Goal: Task Accomplishment & Management: Use online tool/utility

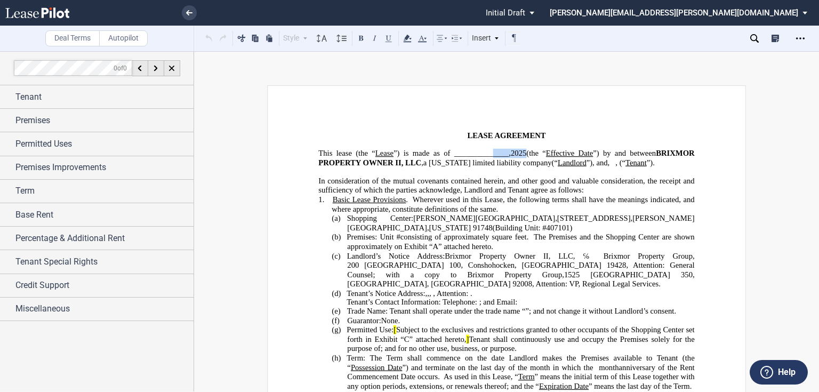
drag, startPoint x: 485, startPoint y: 154, endPoint x: 521, endPoint y: 153, distance: 36.8
click at [521, 153] on span "This lease (the “ Lease ”) is made as of ______________, 2025 (the “ Effective …" at bounding box center [507, 158] width 378 height 18
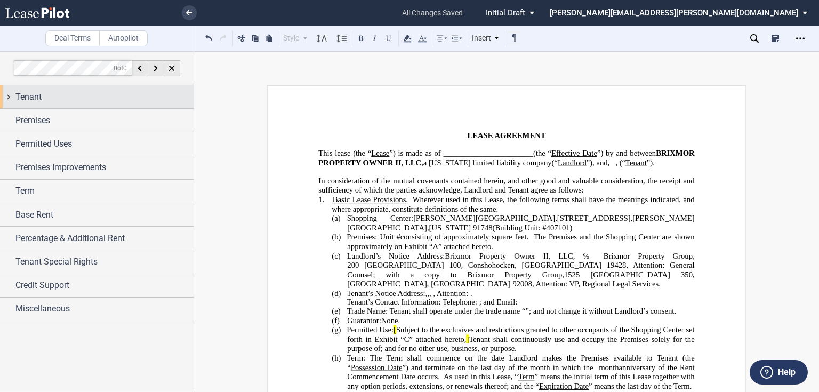
click at [87, 99] on div "Tenant" at bounding box center [104, 97] width 178 height 13
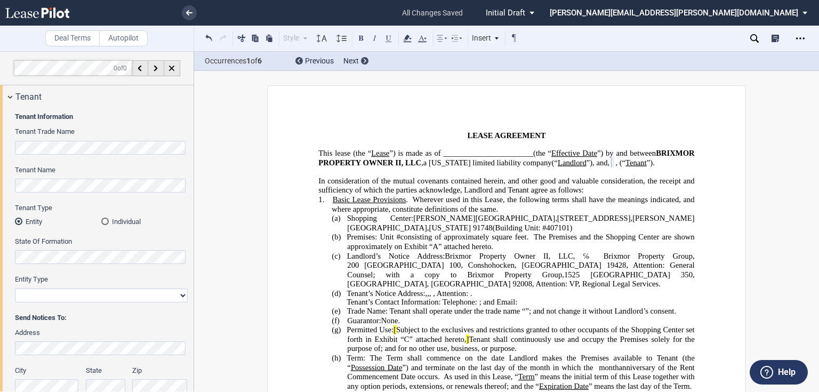
click at [82, 312] on div "Entity Type Corporation Limited Liability Company General Partnership Limited P…" at bounding box center [101, 293] width 173 height 38
click at [81, 295] on select "Corporation Limited Liability Company General Partnership Limited Partnership O…" at bounding box center [101, 295] width 173 height 14
select select "corporation"
click at [15, 288] on select "Corporation Limited Liability Company General Partnership Limited Partnership O…" at bounding box center [101, 295] width 173 height 14
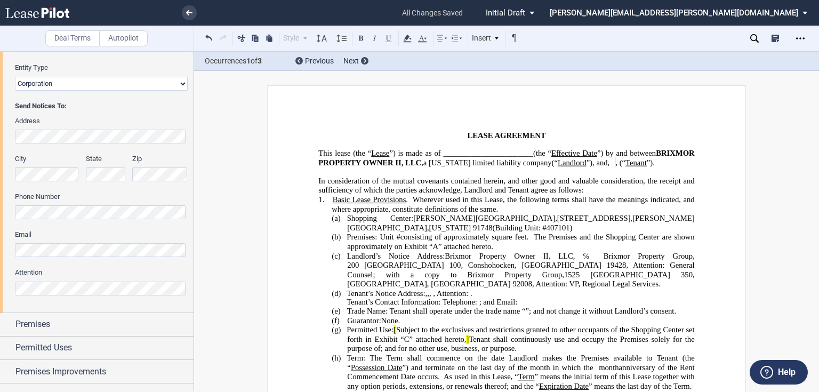
scroll to position [213, 0]
click at [615, 167] on span ", (“" at bounding box center [620, 162] width 10 height 9
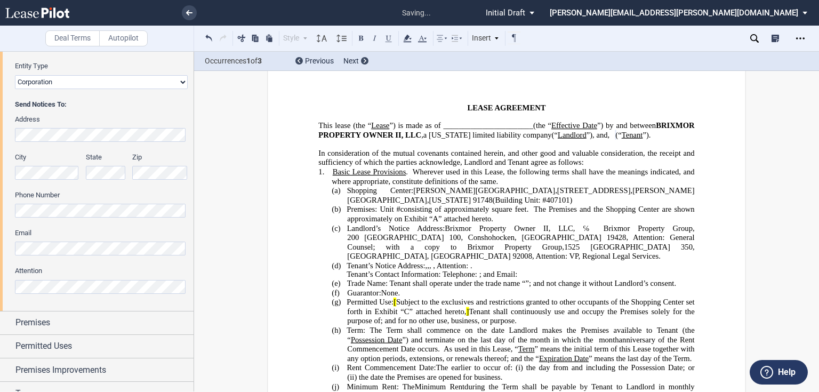
scroll to position [43, 0]
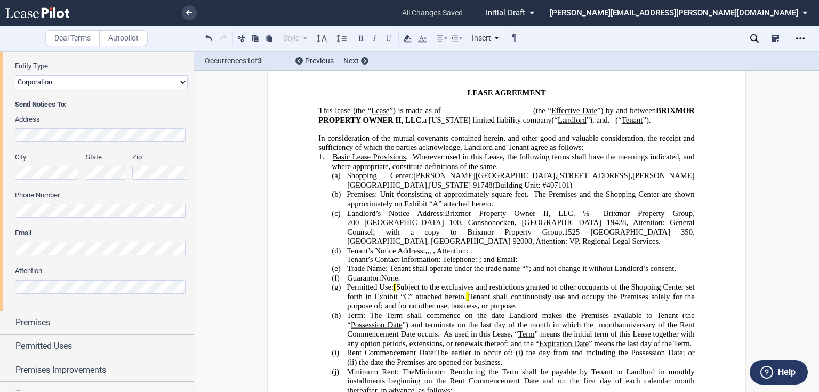
click at [557, 208] on p "(b) Premises: Unit # ﻿ ﻿ consisting of approximately ﻿ ﻿ square feet. The Premi…" at bounding box center [520, 199] width 347 height 19
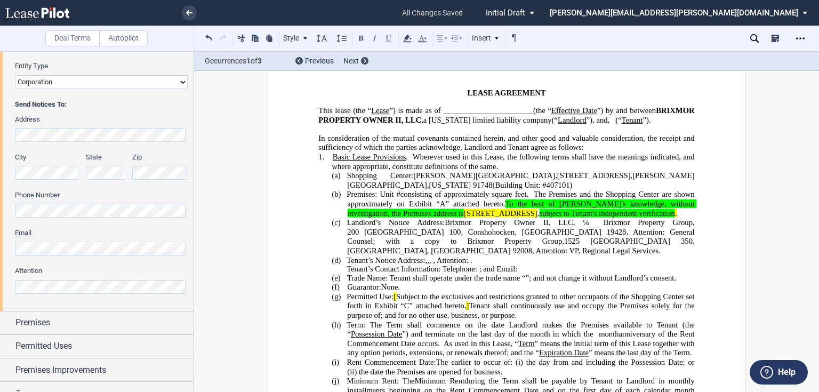
click at [537, 217] on span "[STREET_ADDRESS]" at bounding box center [501, 212] width 74 height 9
drag, startPoint x: 471, startPoint y: 223, endPoint x: 655, endPoint y: 220, distance: 183.4
click at [537, 217] on span "[STREET_ADDRESS]" at bounding box center [501, 212] width 74 height 9
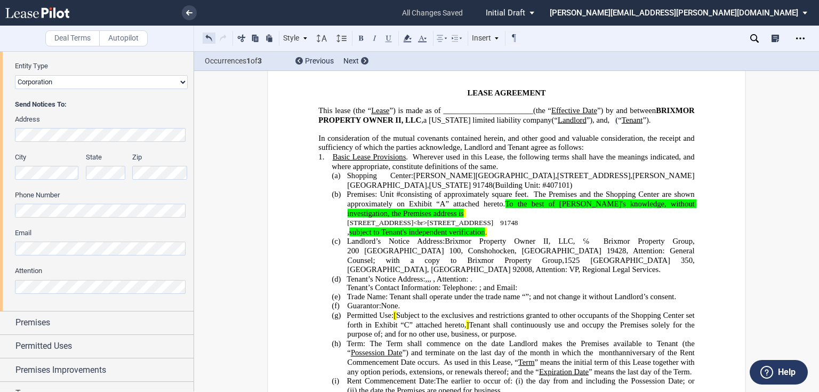
click at [206, 37] on button at bounding box center [209, 37] width 13 height 13
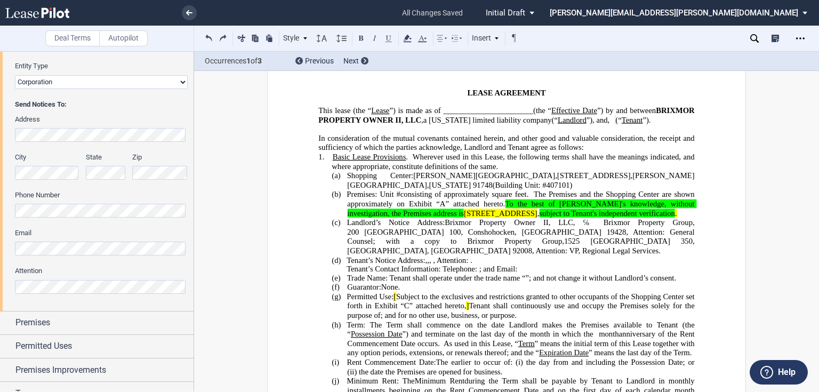
click at [489, 218] on p "(b) Premises: Unit # ﻿ ﻿ consisting of approximately ﻿ ﻿ square feet. The Premi…" at bounding box center [520, 204] width 347 height 28
drag, startPoint x: 489, startPoint y: 221, endPoint x: 470, endPoint y: 222, distance: 19.2
click at [470, 217] on span "[STREET_ADDRESS]" at bounding box center [501, 212] width 74 height 9
click at [508, 217] on span "[STREET_ADDRESS]" at bounding box center [501, 212] width 74 height 9
drag, startPoint x: 492, startPoint y: 222, endPoint x: 655, endPoint y: 221, distance: 162.0
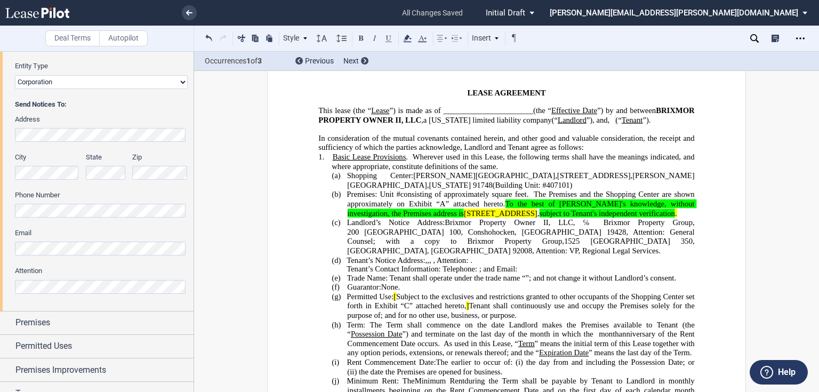
click at [537, 217] on span "[STREET_ADDRESS]" at bounding box center [501, 212] width 74 height 9
click at [540, 211] on span "” attached hereto. To the best of Landlord's knowledge, without investigation, …" at bounding box center [521, 208] width 349 height 18
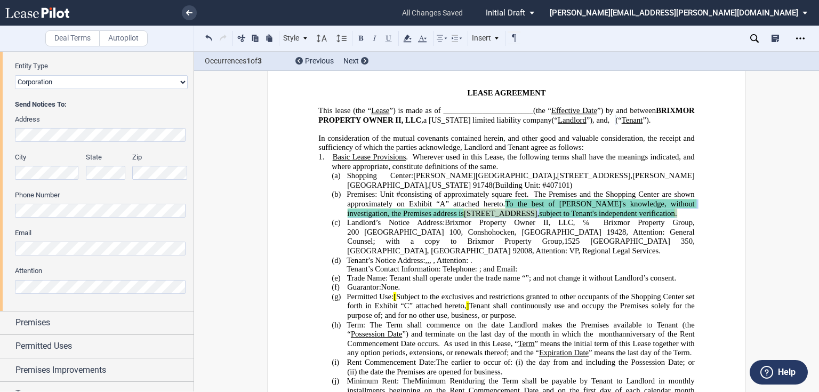
click at [435, 218] on p "(b) Premises: Unit # ﻿ ﻿ consisting of approximately ﻿ ﻿ square feet. The Premi…" at bounding box center [520, 204] width 347 height 28
click at [411, 38] on icon at bounding box center [407, 38] width 13 height 13
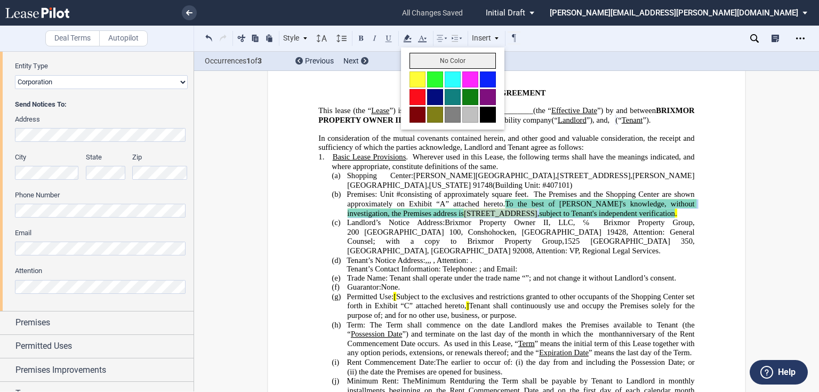
click at [432, 63] on button "No Color" at bounding box center [452, 61] width 86 height 16
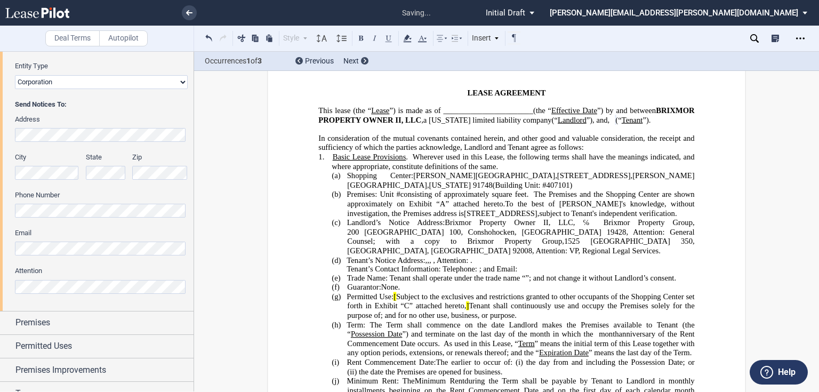
click at [463, 208] on span "The Premises and the Shopping Center are shown approximately on Exhibit" at bounding box center [521, 199] width 349 height 18
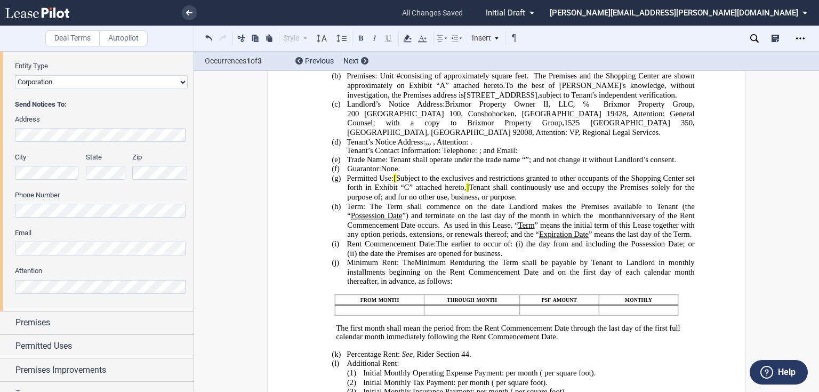
scroll to position [171, 0]
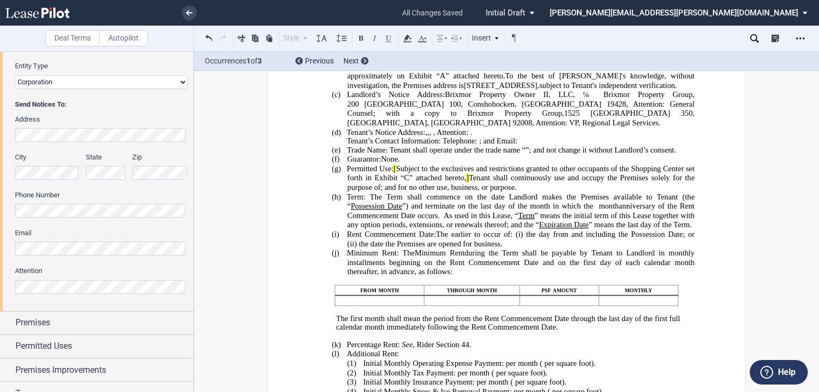
click at [625, 154] on span "”; and not change it without Landlord’s consent." at bounding box center [600, 149] width 151 height 9
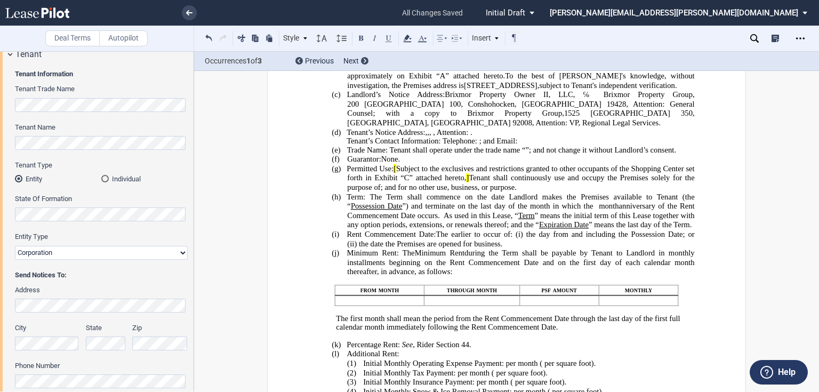
scroll to position [0, 0]
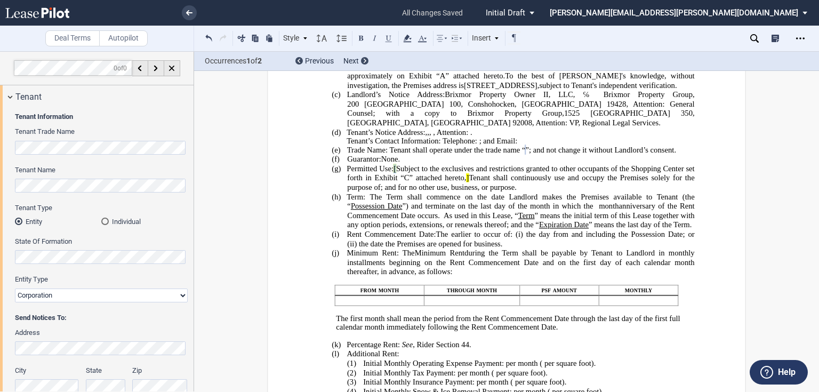
click at [397, 192] on span "Permitted Use: [ Subject to the exclusives and restrictions granted to other oc…" at bounding box center [521, 178] width 350 height 28
drag, startPoint x: 681, startPoint y: 197, endPoint x: 465, endPoint y: 209, distance: 216.7
click at [465, 192] on span "Permitted Use: Subject to the exclusives and restrictions granted to other occu…" at bounding box center [521, 178] width 350 height 28
click at [537, 192] on p "(g) Permitted Use: Subject to the exclusives and restrictions granted to other …" at bounding box center [520, 178] width 347 height 28
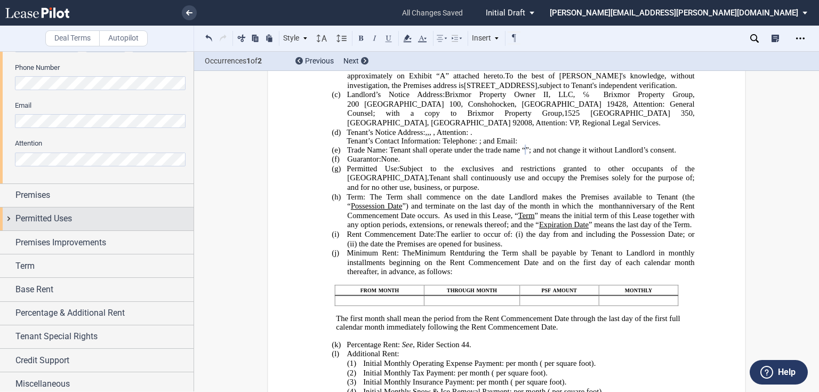
scroll to position [341, 0]
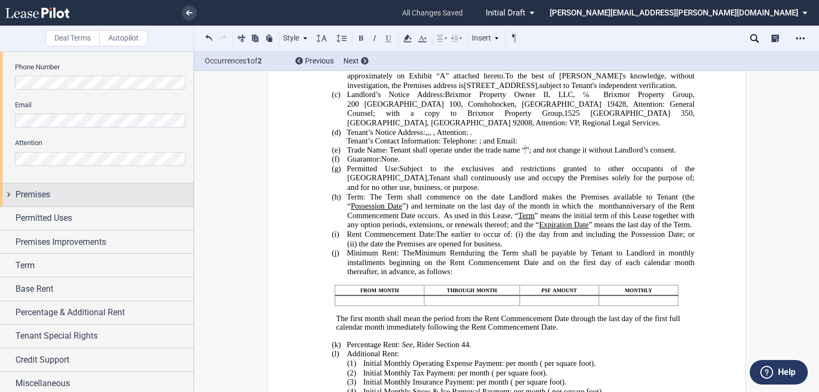
click at [60, 188] on div "Premises" at bounding box center [104, 194] width 178 height 13
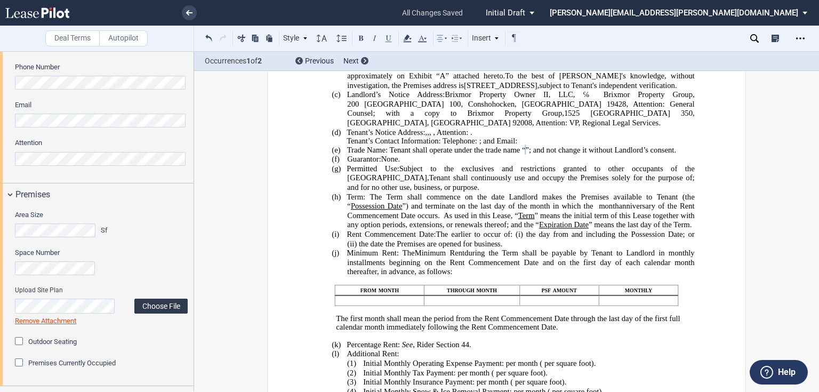
click at [151, 307] on label "Choose File" at bounding box center [160, 305] width 53 height 15
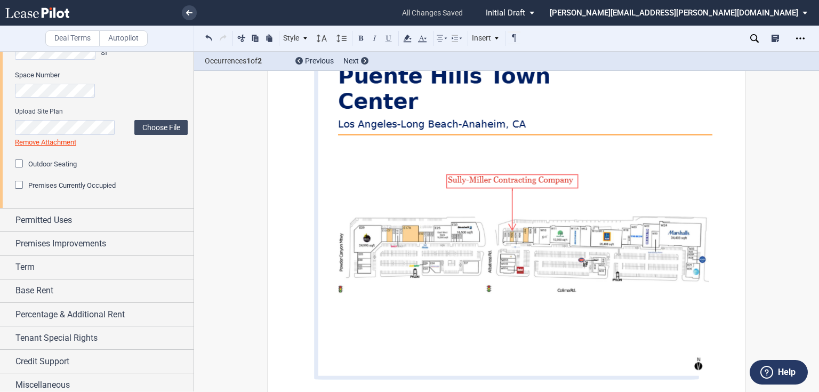
scroll to position [523, 0]
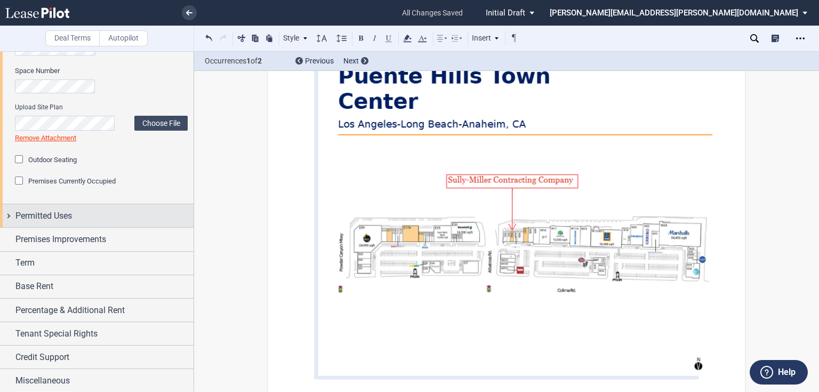
click at [41, 215] on span "Permitted Uses" at bounding box center [43, 215] width 56 height 13
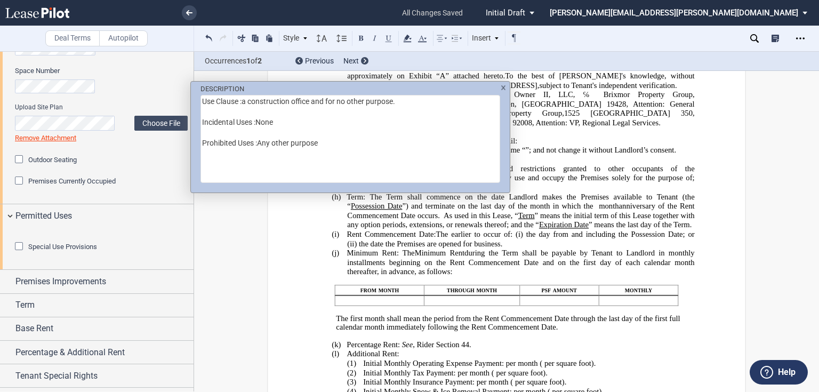
scroll to position [537, 0]
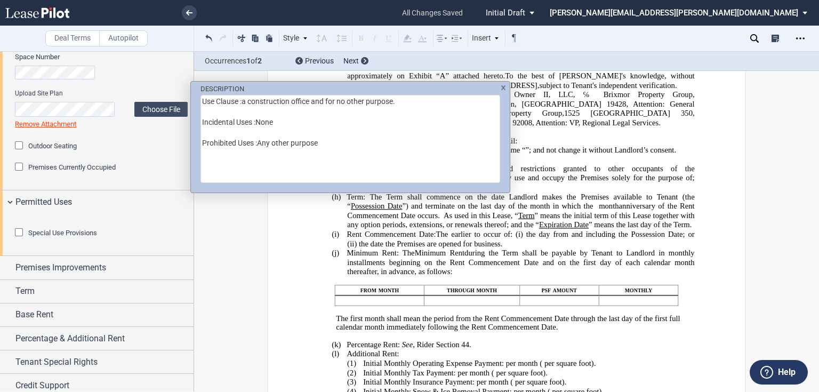
drag, startPoint x: 243, startPoint y: 101, endPoint x: 193, endPoint y: 98, distance: 49.6
click at [193, 98] on div "DESCRIPTION Use Clause :a construction office and for no other purpose. Inciden…" at bounding box center [350, 133] width 319 height 102
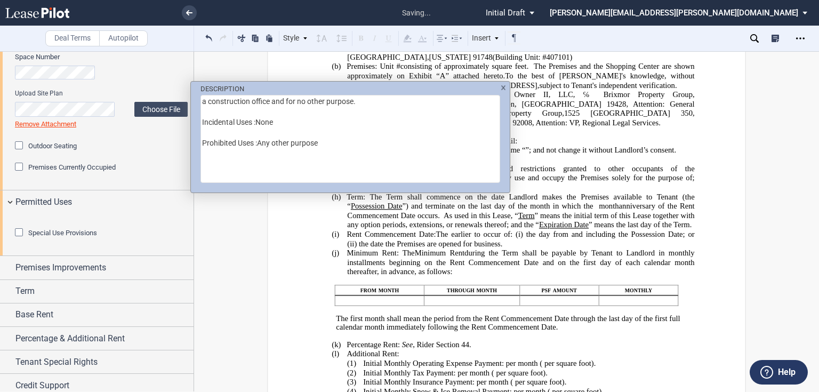
drag, startPoint x: 311, startPoint y: 139, endPoint x: 216, endPoint y: 115, distance: 97.2
click at [216, 115] on textarea "a construction office and for no other purpose. Incidental Uses :None Prohibite…" at bounding box center [350, 139] width 300 height 88
drag, startPoint x: 272, startPoint y: 101, endPoint x: 362, endPoint y: 103, distance: 90.6
click at [362, 103] on textarea "a construction office and for no other purpose." at bounding box center [350, 139] width 300 height 88
type textarea "a construction office"
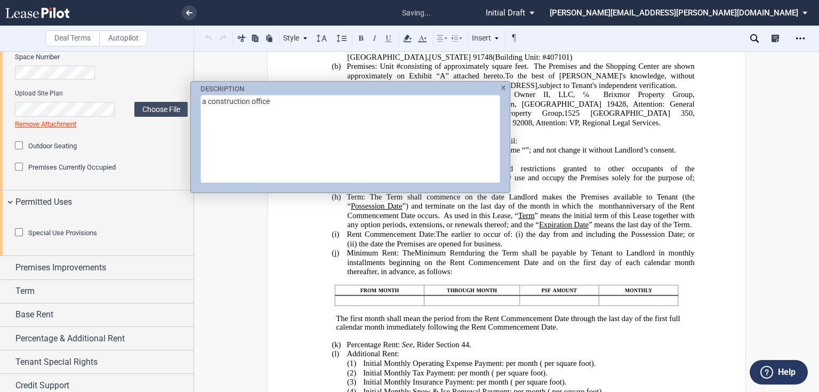
click at [561, 166] on div "DESCRIPTION a construction office" at bounding box center [409, 196] width 819 height 392
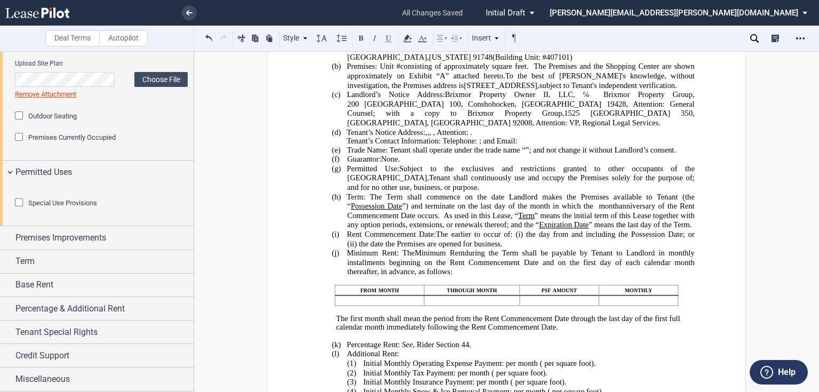
scroll to position [624, 0]
click at [91, 242] on span "Premises Improvements" at bounding box center [60, 237] width 91 height 13
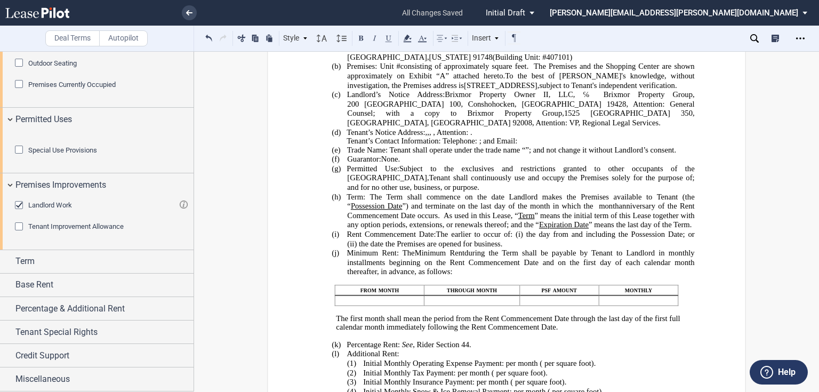
scroll to position [676, 0]
click at [20, 206] on div "Landlord Work" at bounding box center [20, 206] width 11 height 11
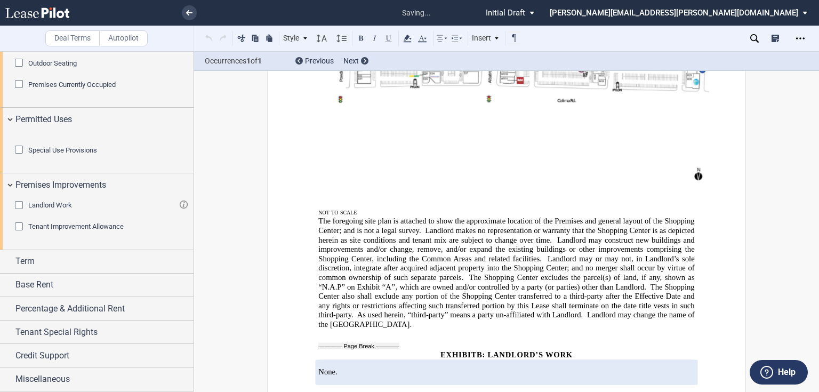
scroll to position [6884, 0]
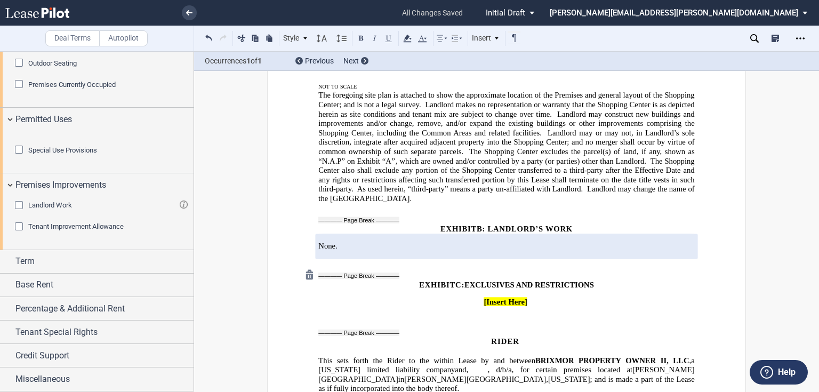
click at [307, 266] on div at bounding box center [310, 275] width 18 height 18
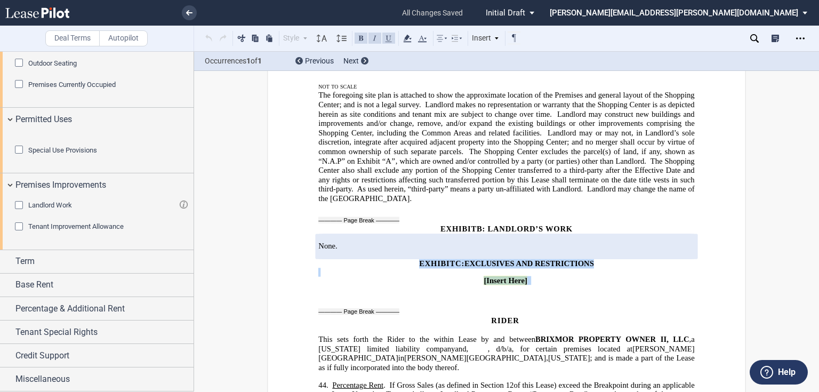
drag, startPoint x: 414, startPoint y: 205, endPoint x: 542, endPoint y: 236, distance: 131.6
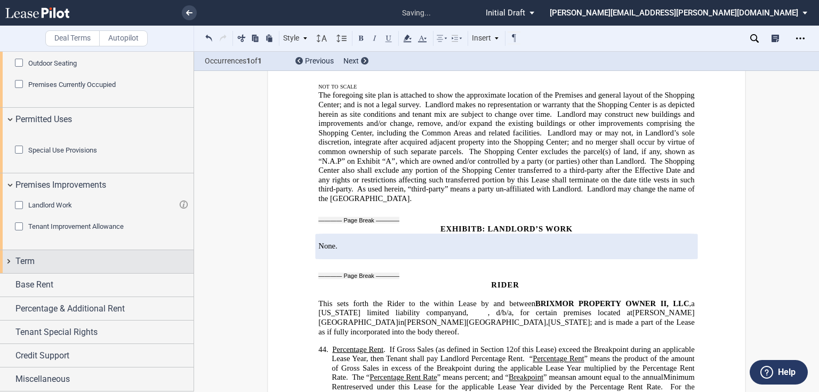
click at [15, 264] on span "Term" at bounding box center [24, 261] width 19 height 13
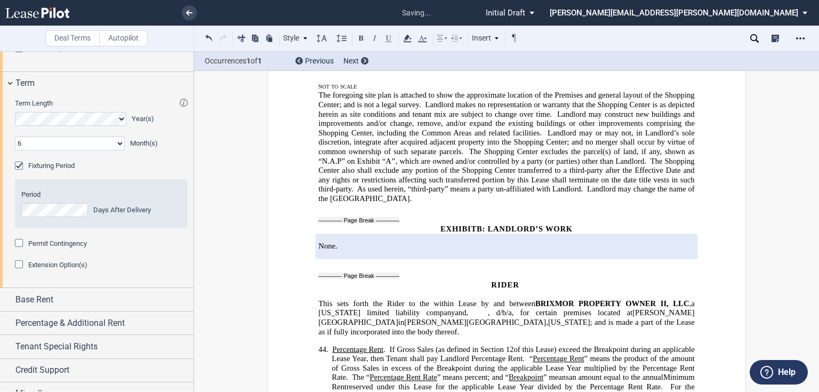
scroll to position [804, 0]
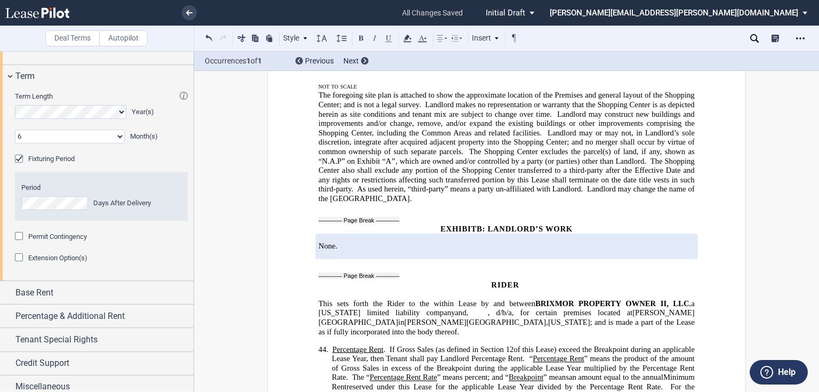
click at [11, 253] on div "Permit Contingency" at bounding box center [101, 241] width 185 height 21
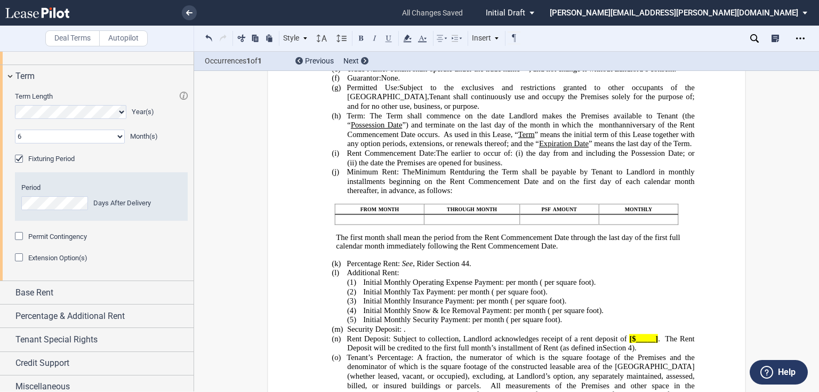
scroll to position [256, 0]
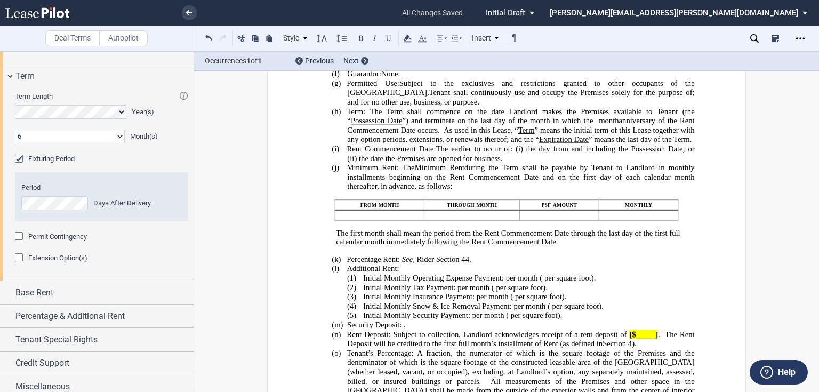
click at [500, 163] on p "(i) Rent Commencement Date: The earlier to occur of: (i) the ﻿ ﻿ ﻿ ﻿ day from a…" at bounding box center [520, 153] width 347 height 19
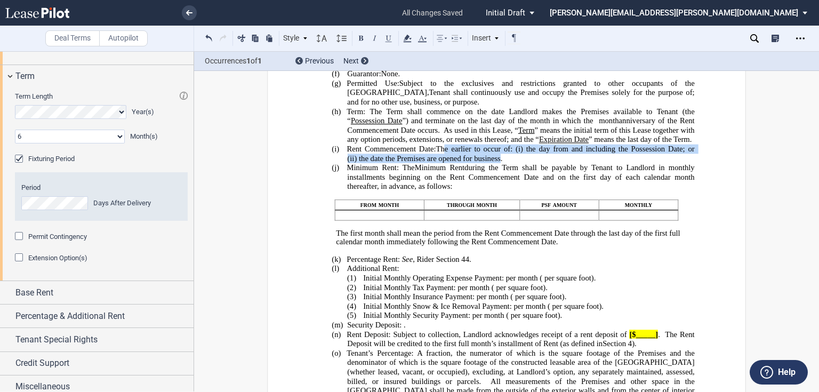
drag, startPoint x: 439, startPoint y: 187, endPoint x: 525, endPoint y: 194, distance: 86.7
click at [525, 163] on p "(i) Rent Commencement Date: The earlier to occur of: (i) the ﻿ ﻿ ﻿ ﻿ day from a…" at bounding box center [520, 153] width 347 height 19
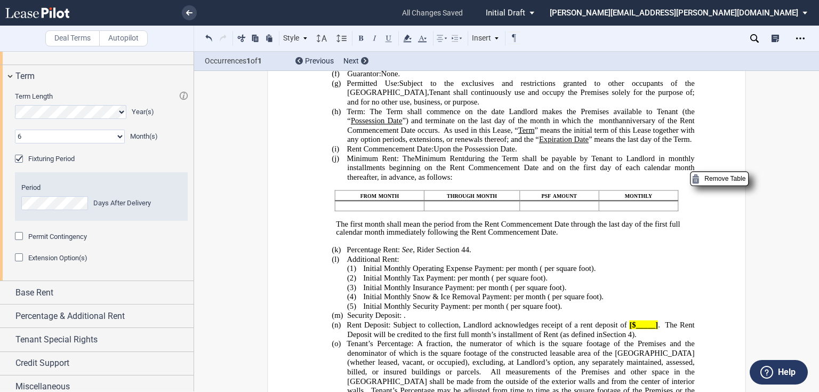
click at [631, 200] on span "monthly" at bounding box center [638, 195] width 27 height 9
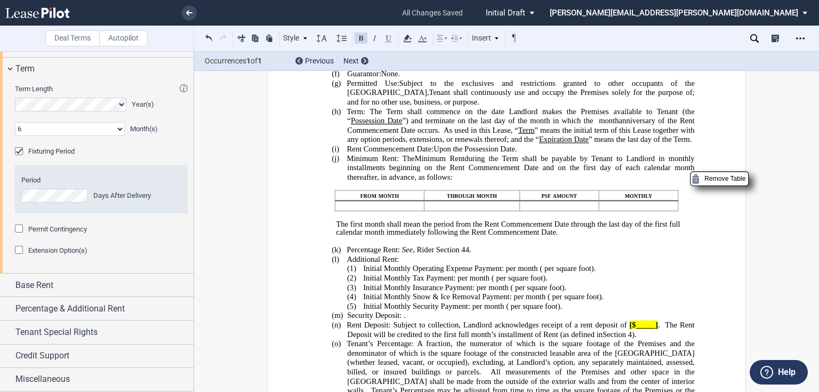
scroll to position [847, 0]
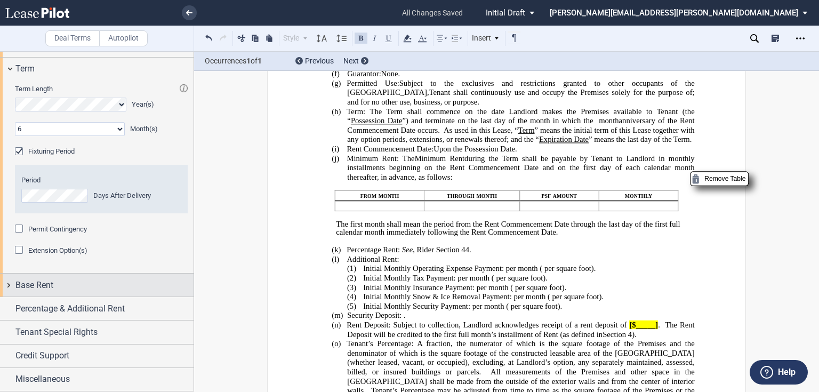
click at [33, 292] on span "Base Rent" at bounding box center [34, 285] width 38 height 13
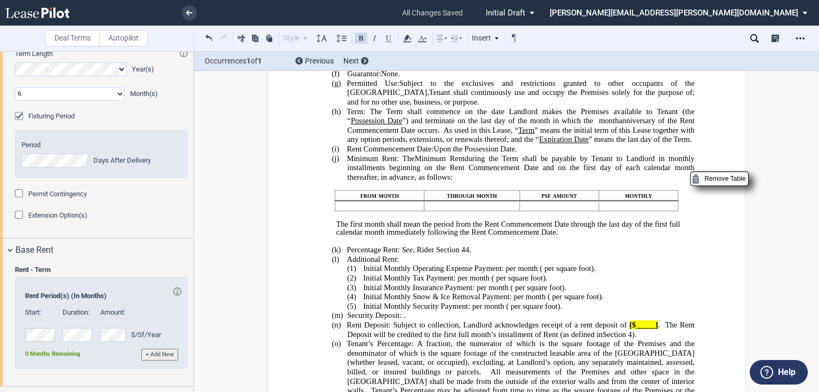
scroll to position [994, 0]
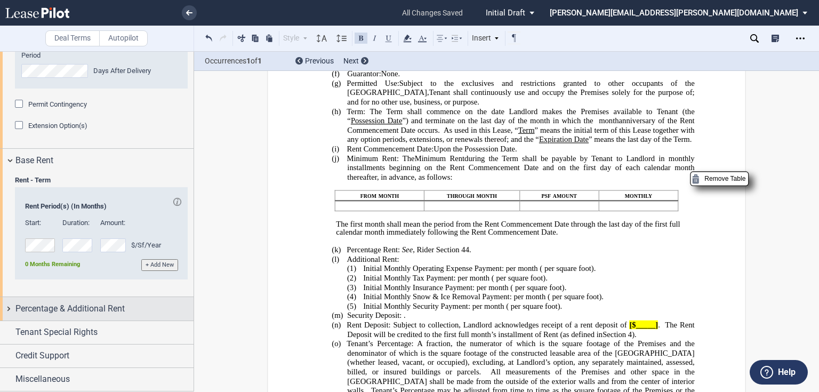
click at [34, 306] on span "Percentage & Additional Rent" at bounding box center [69, 308] width 109 height 13
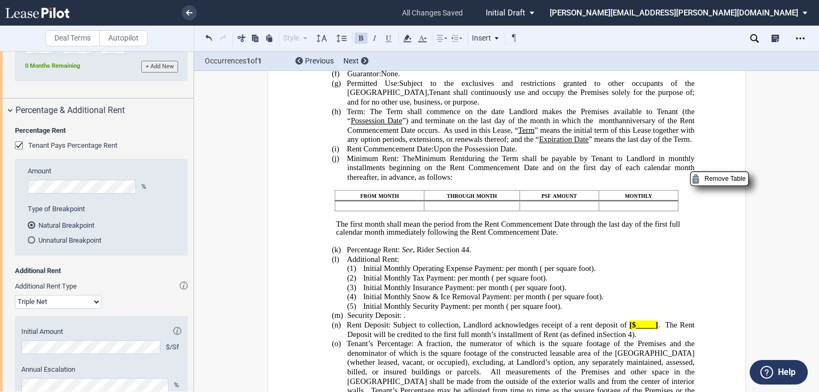
scroll to position [1164, 0]
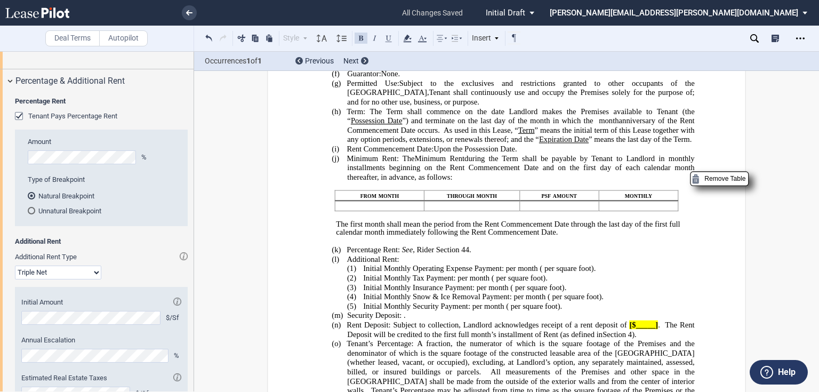
click at [17, 123] on div "Tenant Pays Percentage Rent" at bounding box center [20, 117] width 11 height 11
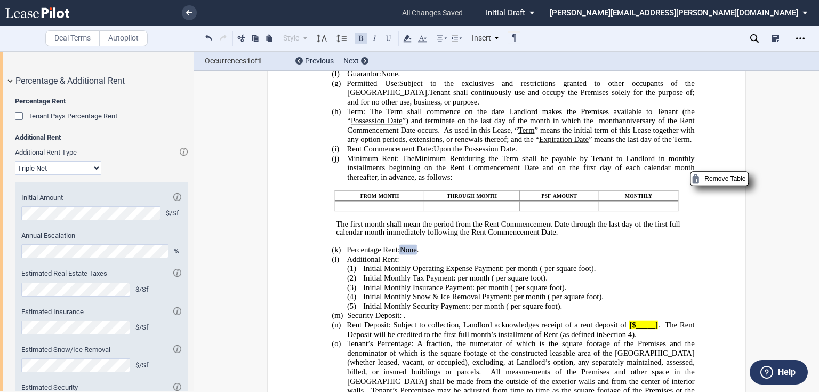
click at [49, 175] on select "Modified Gross Gross Triple Net" at bounding box center [58, 168] width 86 height 14
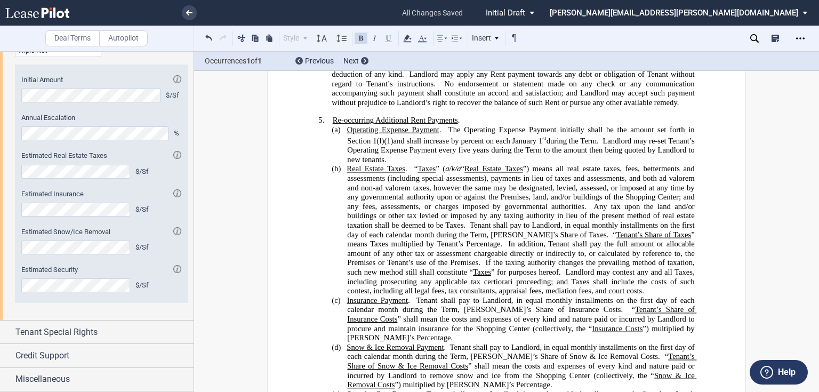
scroll to position [853, 0]
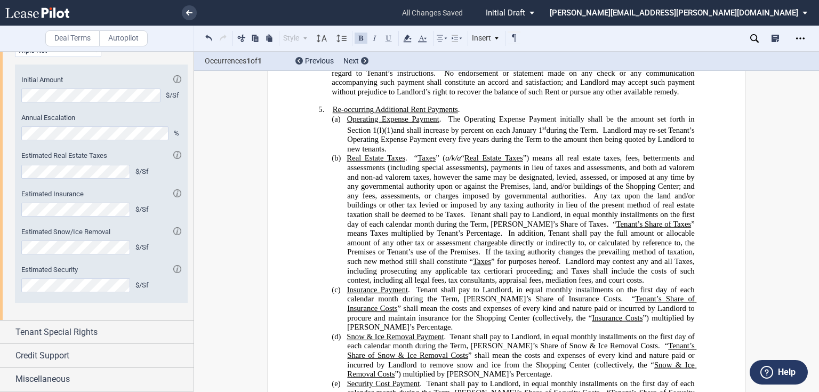
click at [660, 303] on span "Tenant shall pay to Landlord, in equal monthly installments on the first day of…" at bounding box center [521, 294] width 349 height 18
click at [446, 134] on span "The Operating Expense Payment initially shall be the amount set forth in Section" at bounding box center [521, 125] width 349 height 20
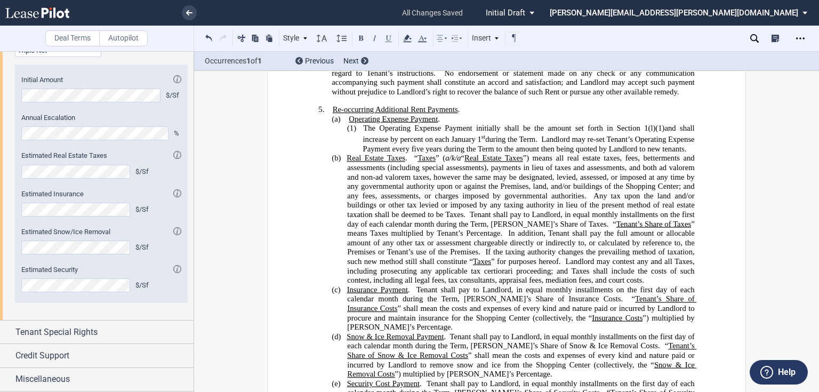
click at [407, 153] on span "Landlord may re-set Tenant’s Operating Expense Payment every five years during …" at bounding box center [529, 144] width 334 height 18
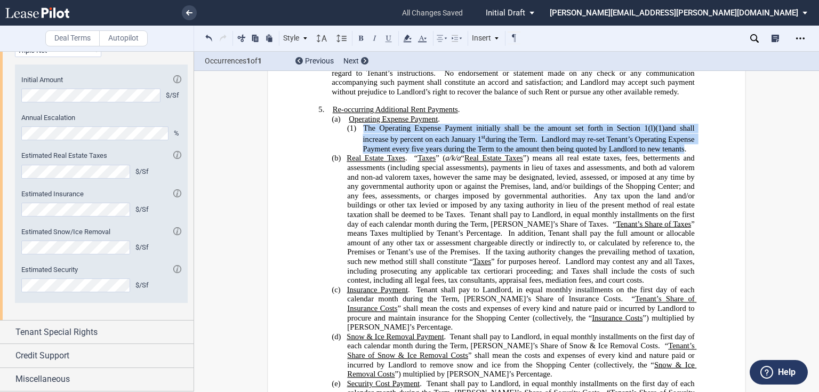
drag, startPoint x: 360, startPoint y: 157, endPoint x: 381, endPoint y: 188, distance: 37.6
click at [381, 153] on p "(1) ﻿ The Operating Expense Payment initially shall be the amount set forth in …" at bounding box center [528, 138] width 332 height 29
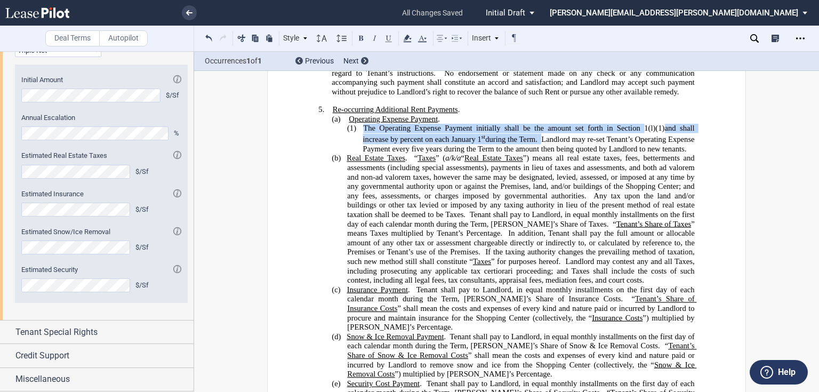
click at [351, 154] on div "!!SET_LEVEL_1!! !!LEASE_LEVEL_2!! (a) Operating Expense Payment . !!SET_LEVEL_2…" at bounding box center [506, 134] width 376 height 39
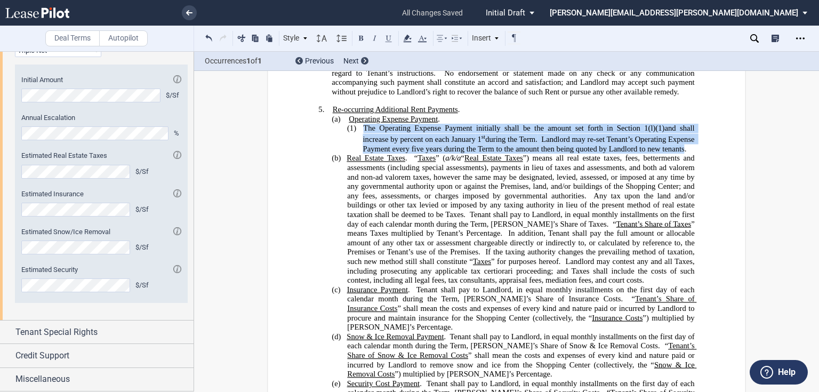
drag, startPoint x: 360, startPoint y: 156, endPoint x: 382, endPoint y: 185, distance: 36.7
click at [382, 152] on span "﻿ The Operating Expense Payment initially shall be the amount set forth in Sect…" at bounding box center [529, 138] width 334 height 29
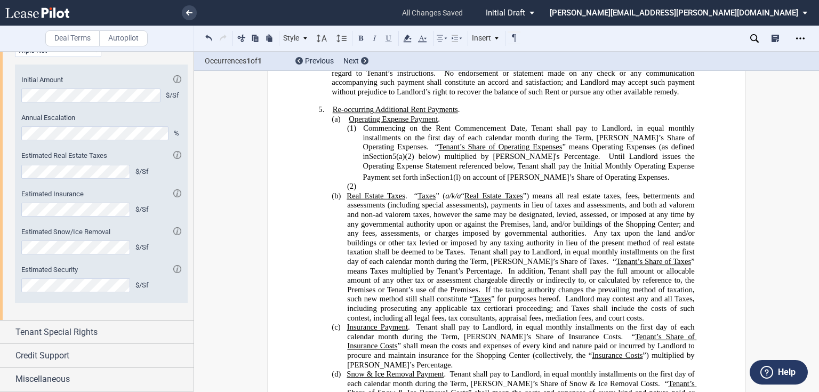
click at [516, 237] on span "”) means all real estate taxes, fees, betterments and assessments (including sp…" at bounding box center [521, 214] width 349 height 46
click at [382, 191] on p "(2) ​" at bounding box center [528, 187] width 332 height 10
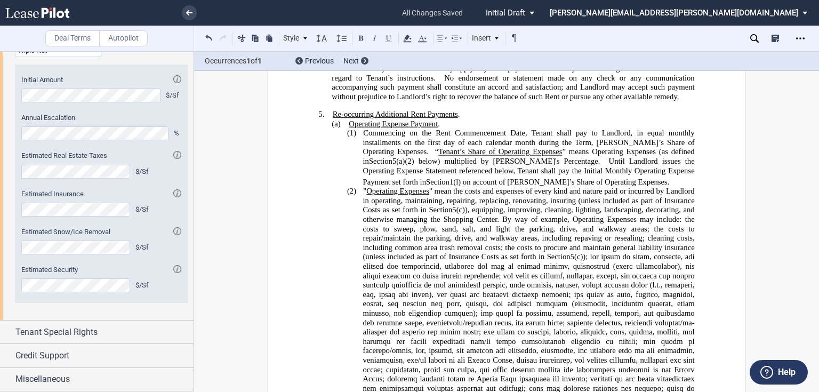
scroll to position [725, 0]
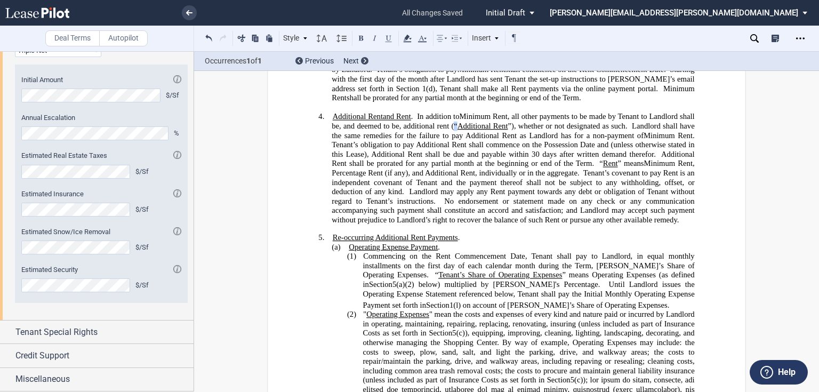
click at [471, 140] on span ", all other payments to be made by Tenant to Landlord shall be, and deemed to b…" at bounding box center [514, 126] width 365 height 28
click at [363, 319] on span """ at bounding box center [364, 314] width 3 height 9
click at [527, 131] on span "”), whether or not designated as such." at bounding box center [567, 126] width 119 height 9
click at [429, 337] on span "" mean the costs and expenses of every kind and nature paid or incurred by Land…" at bounding box center [529, 324] width 334 height 28
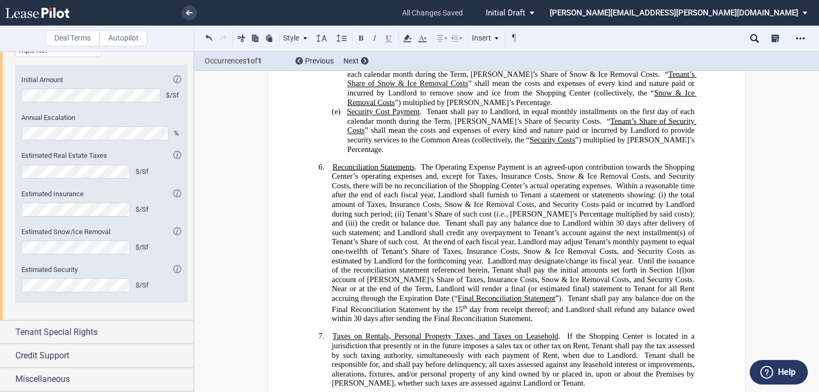
scroll to position [1492, 0]
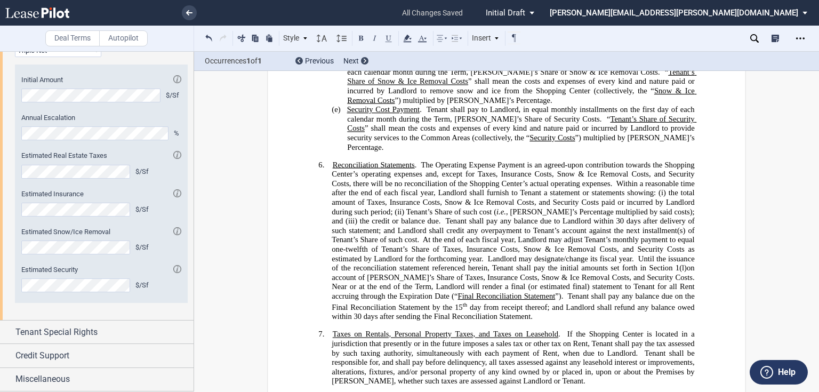
click at [419, 244] on span at bounding box center [421, 239] width 4 height 9
click at [420, 174] on span "The Operating Expense Payment is an agreed-upon contribution towards the Shoppi…" at bounding box center [514, 174] width 365 height 28
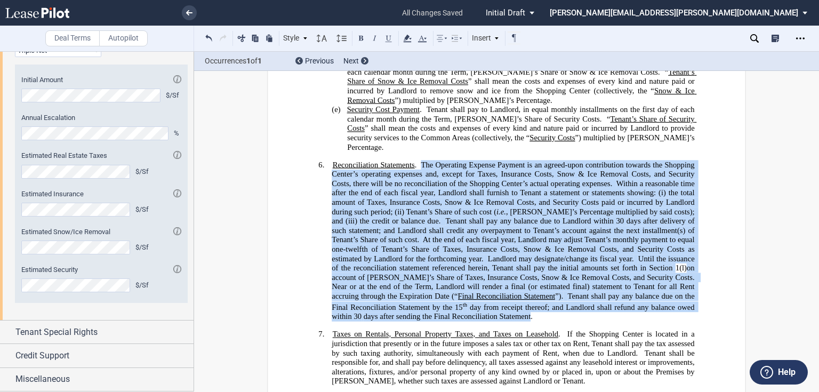
click at [506, 321] on span "days after sending the Final Reconciliation Statement." at bounding box center [448, 316] width 169 height 9
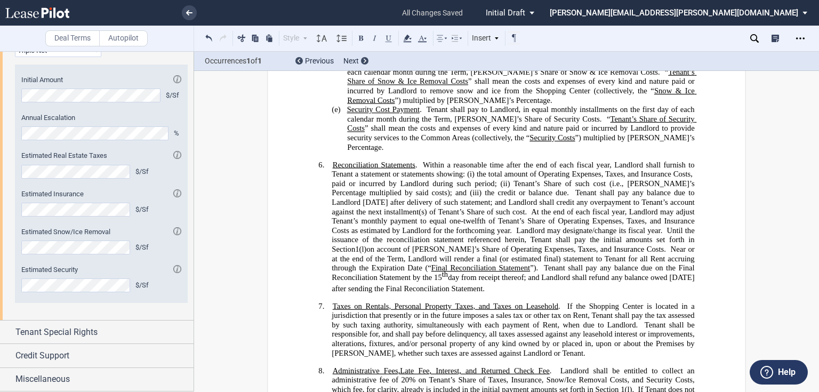
click at [505, 302] on p "﻿" at bounding box center [506, 297] width 376 height 9
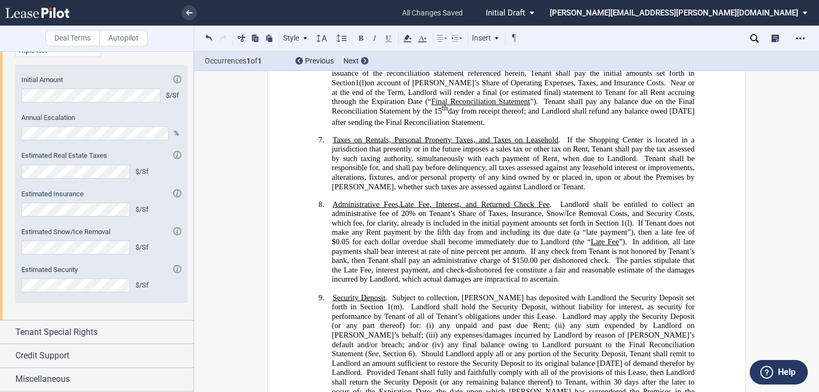
scroll to position [1663, 0]
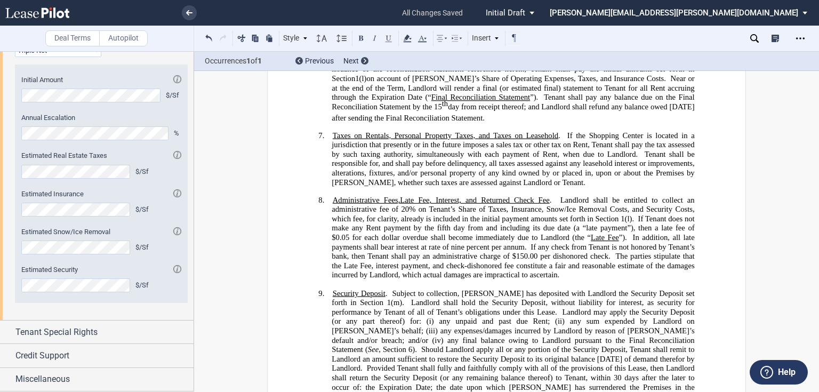
click at [559, 206] on span "Landlord shall be entitled to collect an administrative fee of 20% on Tenant’s …" at bounding box center [514, 210] width 365 height 28
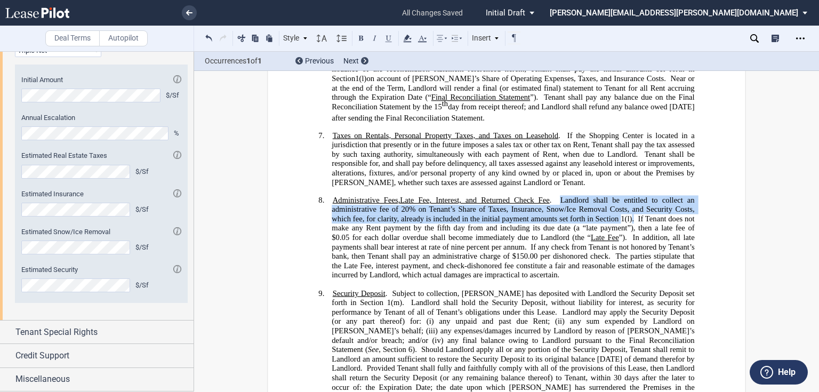
click at [554, 279] on span "The parties stipulate that the Late Fee, interest payment, and check-dishonored…" at bounding box center [514, 266] width 365 height 28
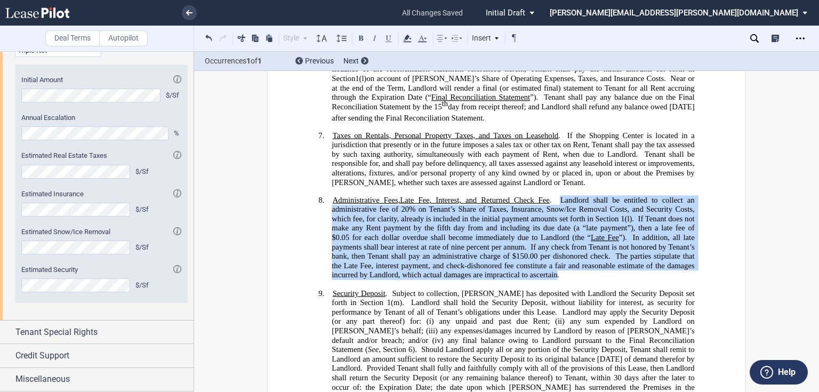
click at [555, 279] on span "The parties stipulate that the Late Fee, interest payment, and check-dishonored…" at bounding box center [514, 266] width 365 height 28
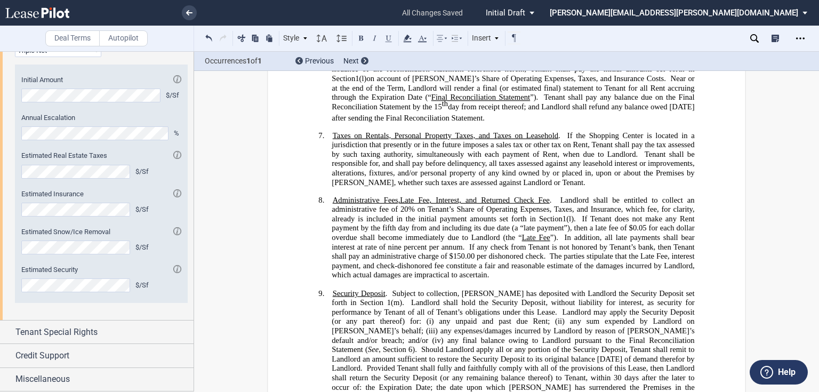
click at [588, 230] on span ". If Tenant does not make any Rent payment by the fifth day from and including …" at bounding box center [514, 246] width 365 height 65
drag, startPoint x: 548, startPoint y: 220, endPoint x: 618, endPoint y: 217, distance: 70.4
click at [618, 217] on span "Landlord shall be entitled to collect an administrative fee of 20% on Tenant’s …" at bounding box center [514, 210] width 365 height 28
click at [399, 221] on span "Landlord shall be entitled to collect an administrative fee of 20% on Tenant’s …" at bounding box center [514, 210] width 365 height 28
click at [544, 279] on p "8. Administrative Fees, Late Fee, Interest, and Returned Check Fee . Landlord s…" at bounding box center [513, 238] width 362 height 84
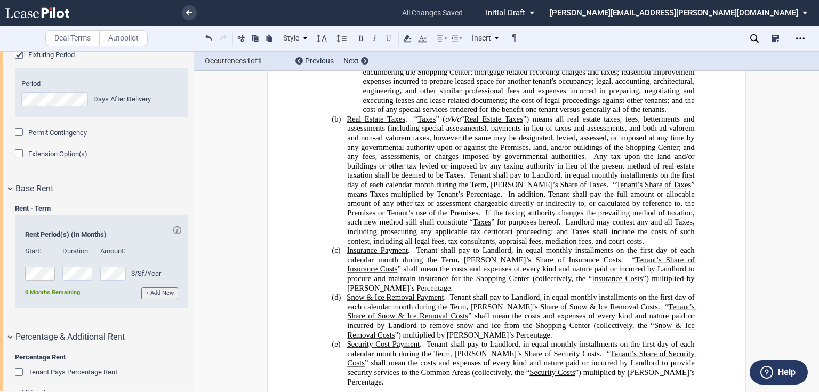
scroll to position [1279, 0]
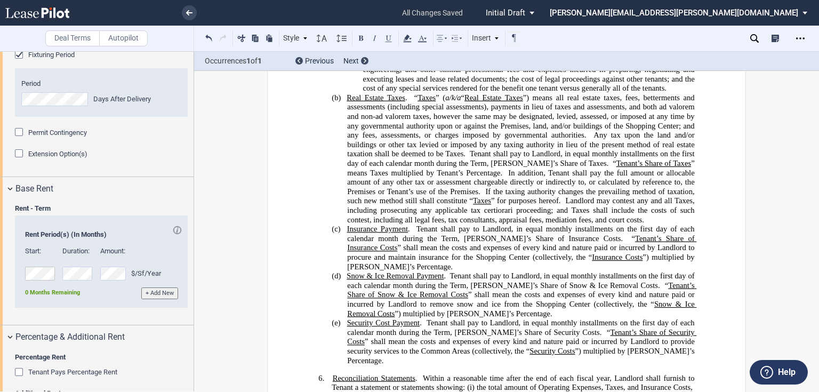
click at [468, 167] on span "Tenant shall pay to Landlord, in equal monthly installments on the first day of…" at bounding box center [521, 158] width 349 height 18
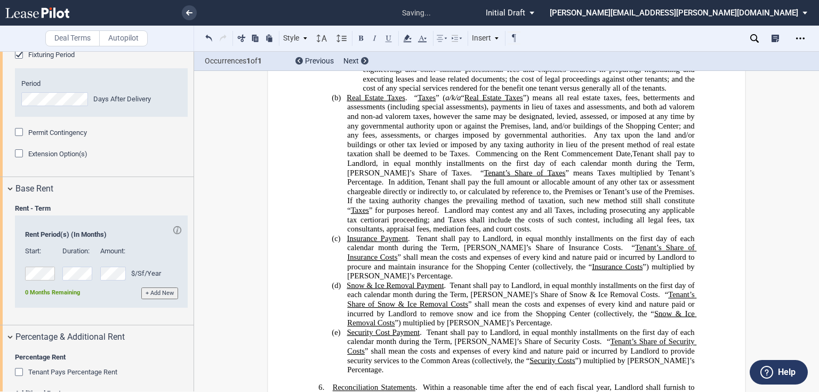
click at [415, 252] on span "Tenant shall pay to Landlord, in equal monthly installments on the first day of…" at bounding box center [521, 242] width 349 height 18
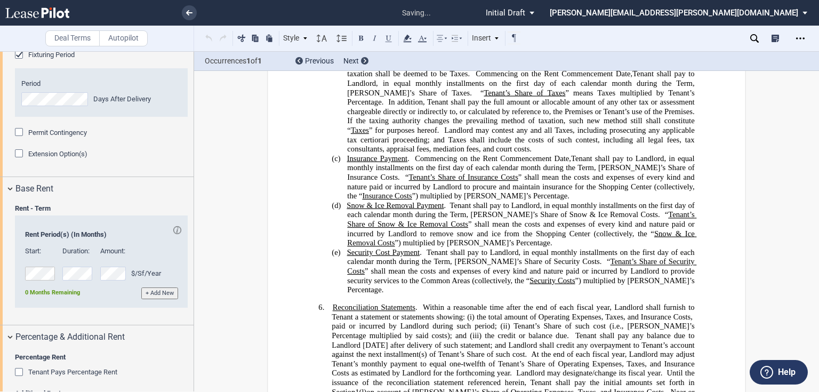
scroll to position [1365, 0]
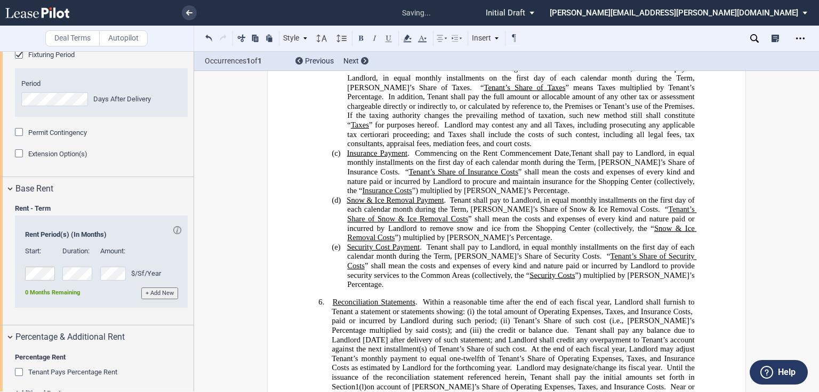
click at [448, 213] on span "Tenant shall pay to Landlord, in equal monthly installments on the first day of…" at bounding box center [521, 204] width 349 height 18
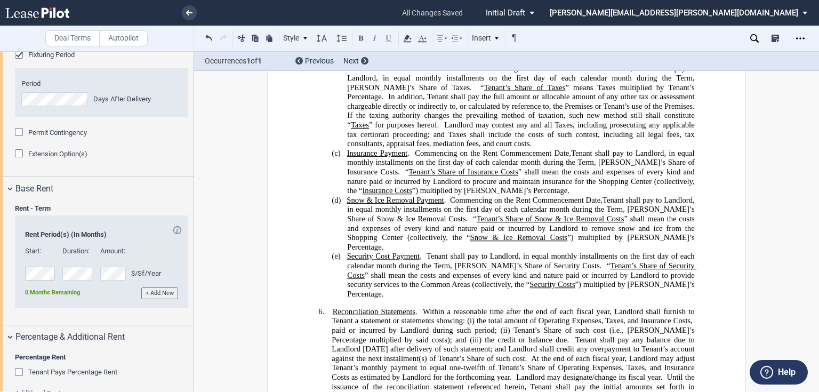
click at [425, 270] on span "Tenant shall pay to Landlord, in equal monthly installments on the first day of…" at bounding box center [521, 261] width 349 height 18
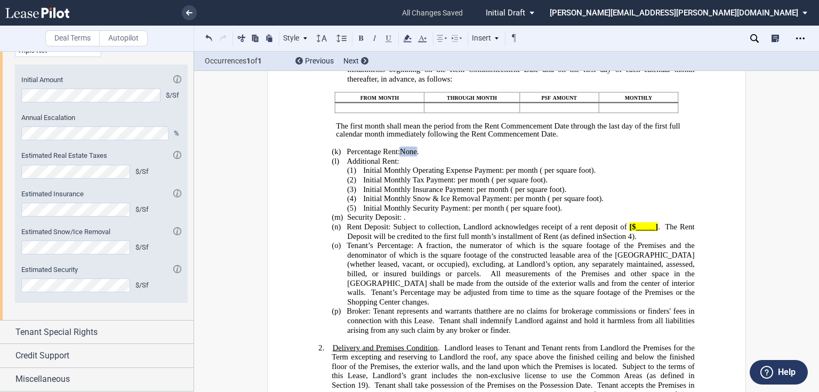
scroll to position [1339, 0]
click at [83, 336] on span "Tenant Special Rights" at bounding box center [56, 332] width 82 height 13
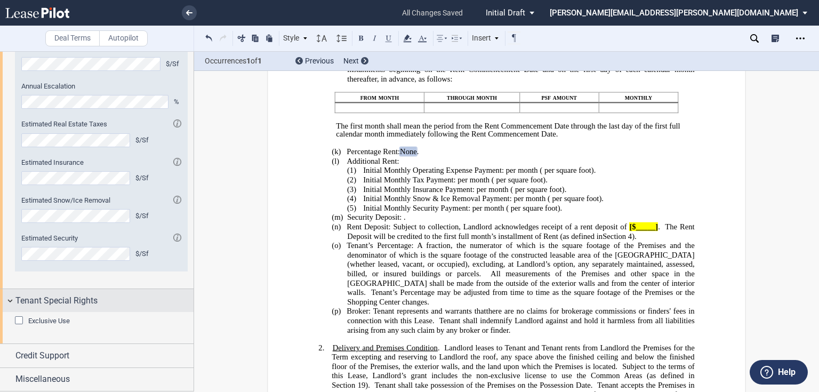
scroll to position [1370, 0]
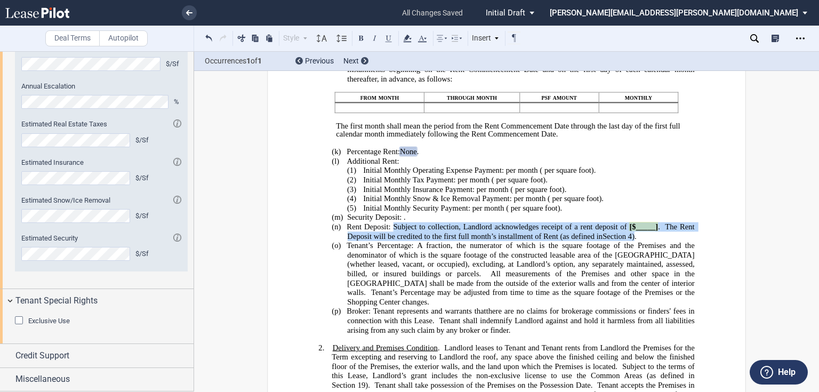
drag, startPoint x: 406, startPoint y: 263, endPoint x: 634, endPoint y: 270, distance: 228.2
click at [634, 241] on p "(n) Rent Deposit: Subject to collection, Landlord acknowledges receipt of a ren…" at bounding box center [520, 231] width 347 height 19
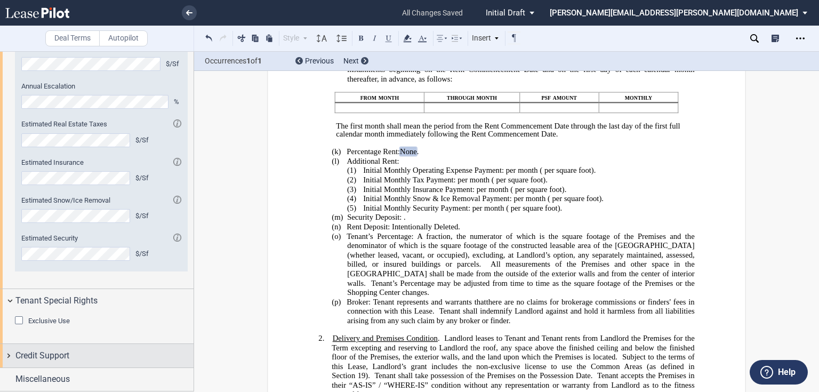
click at [39, 362] on span "Credit Support" at bounding box center [42, 355] width 54 height 13
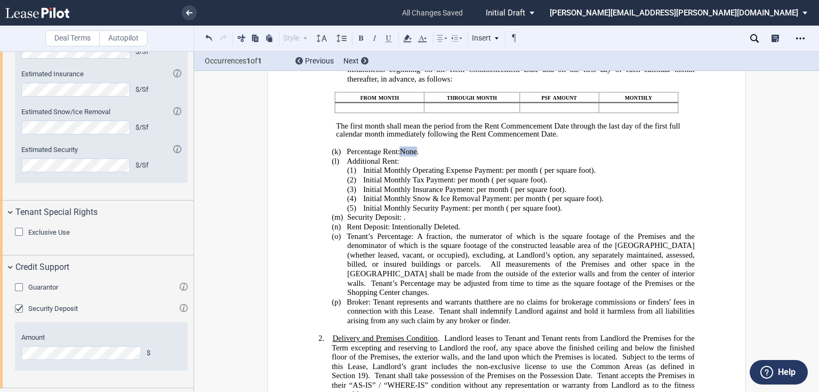
scroll to position [1479, 0]
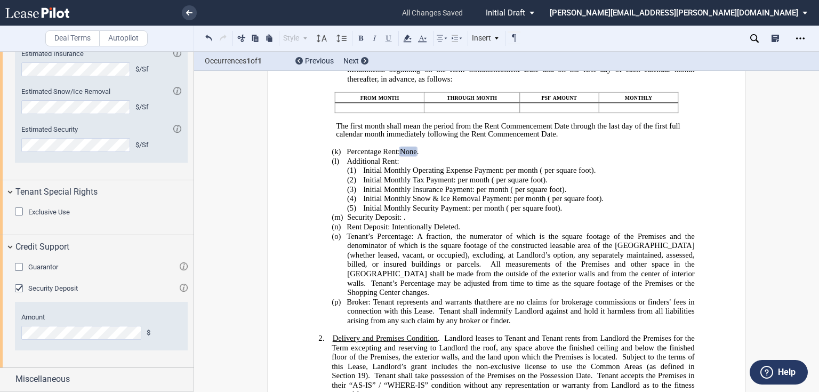
drag, startPoint x: 815, startPoint y: 70, endPoint x: 815, endPoint y: 77, distance: 6.9
click at [815, 77] on div "Deal Terms Autopilot Style 1. Section (a) Subsection (1) Subsection 1 (i) Subse…" at bounding box center [409, 221] width 819 height 341
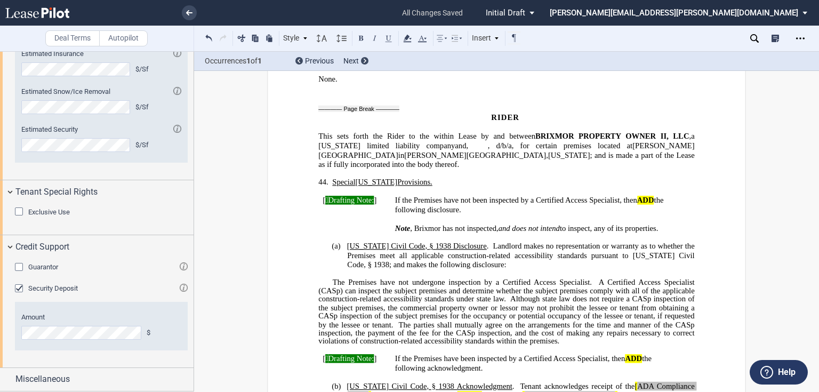
scroll to position [7345, 0]
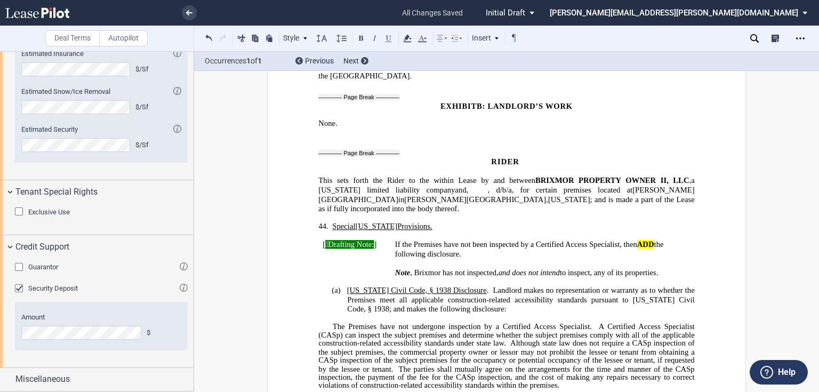
click at [332, 222] on span "Special" at bounding box center [343, 226] width 23 height 9
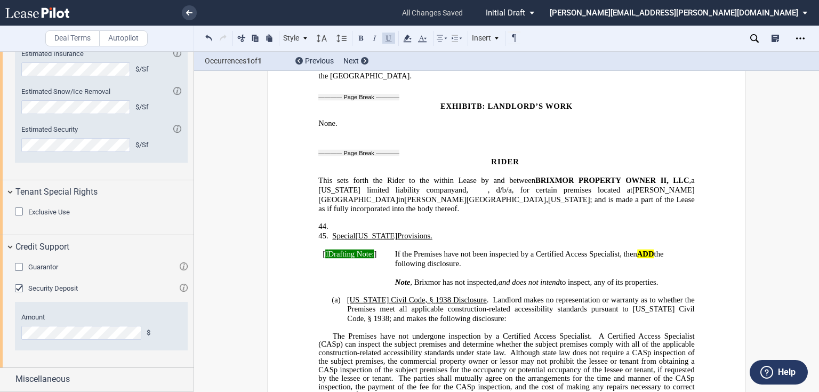
click at [358, 222] on p "44. ﻿" at bounding box center [513, 227] width 362 height 10
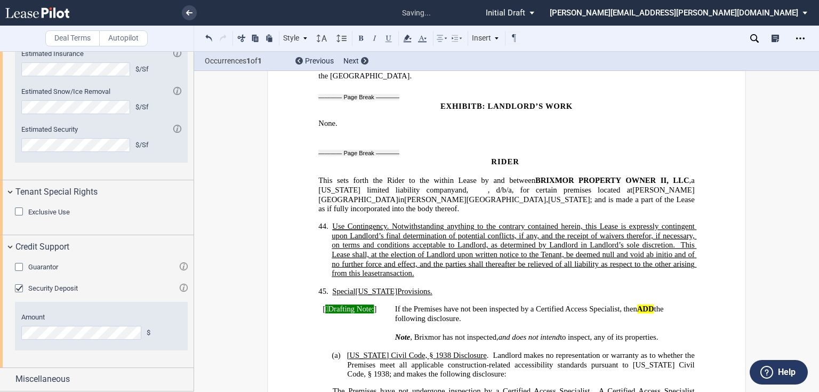
click at [384, 222] on span ". Notwithstanding anything to the contrary contained herein, this Lease is expr…" at bounding box center [514, 236] width 365 height 28
click at [414, 224] on p "44. ﻿ Use Contingency . Notwithstanding anything to the contrary contained here…" at bounding box center [513, 250] width 362 height 56
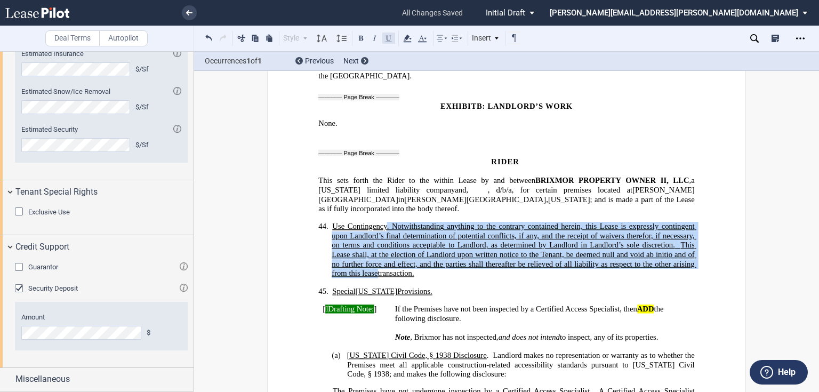
click at [385, 36] on button at bounding box center [388, 37] width 13 height 13
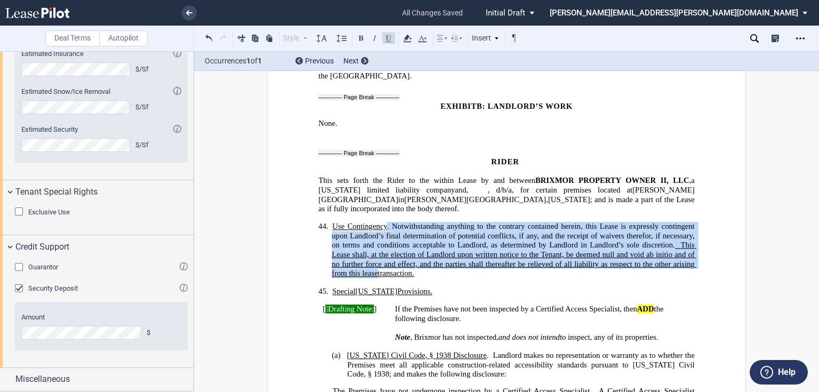
click at [388, 43] on button at bounding box center [388, 37] width 13 height 13
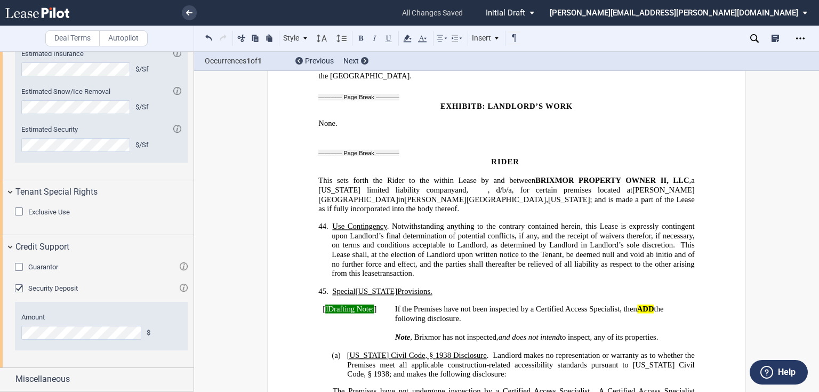
click at [454, 296] on p "﻿" at bounding box center [506, 300] width 376 height 9
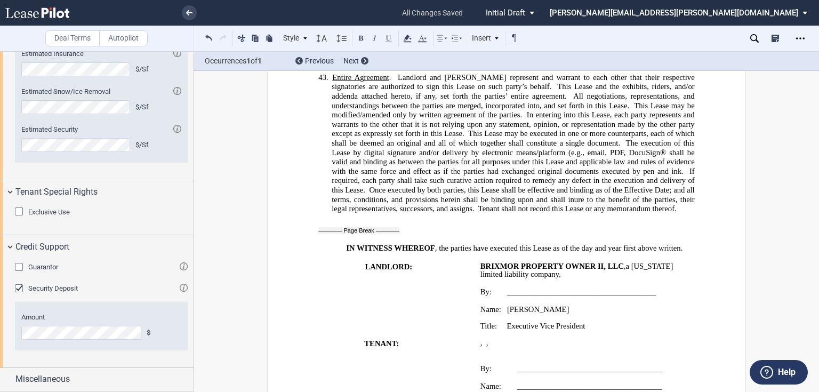
scroll to position [6492, 0]
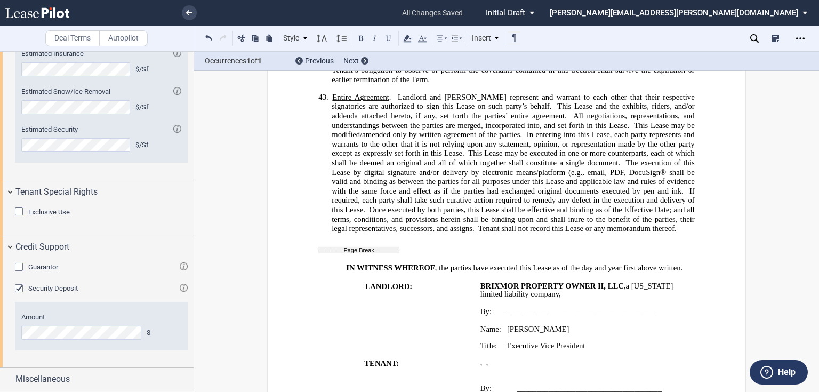
click at [625, 281] on span "a" at bounding box center [627, 285] width 4 height 9
click at [601, 290] on p "﻿ a [US_STATE] limited liability company ," at bounding box center [587, 294] width 215 height 9
click at [545, 298] on p "﻿" at bounding box center [587, 302] width 215 height 9
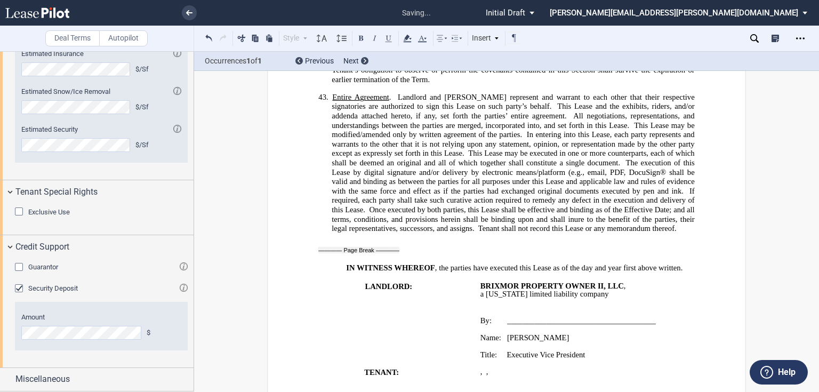
scroll to position [6501, 0]
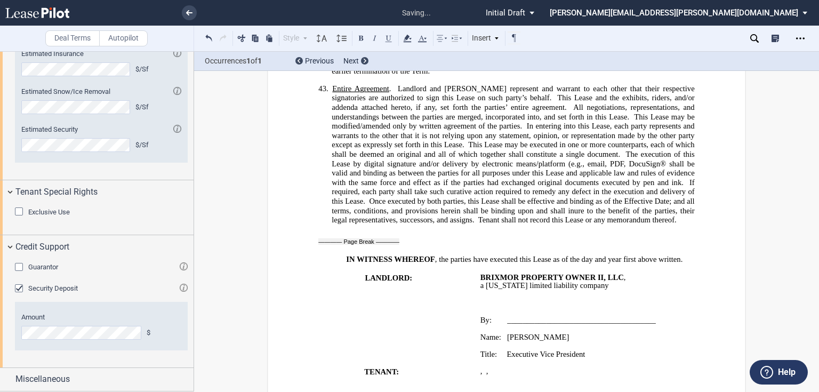
click at [591, 350] on p "Title: Executive Vice President" at bounding box center [587, 354] width 215 height 9
click at [482, 375] on span "," at bounding box center [481, 379] width 2 height 9
click at [571, 384] on p "﻿ ﻿ ﻿ ﻿ ﻿ ﻿ ﻿ ," at bounding box center [587, 388] width 215 height 9
click at [667, 350] on p "Title: Executive Vice President, President - West Region" at bounding box center [587, 358] width 215 height 17
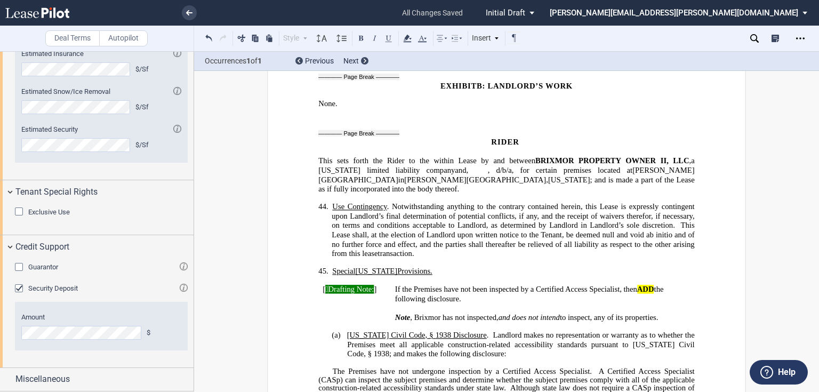
scroll to position [7447, 0]
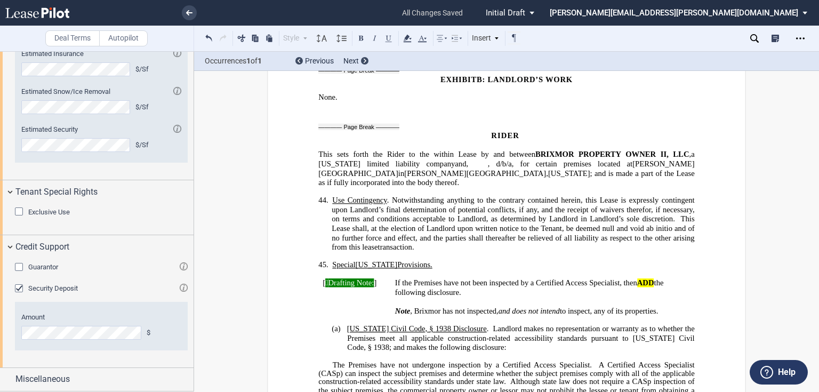
click at [754, 37] on icon at bounding box center [754, 38] width 9 height 9
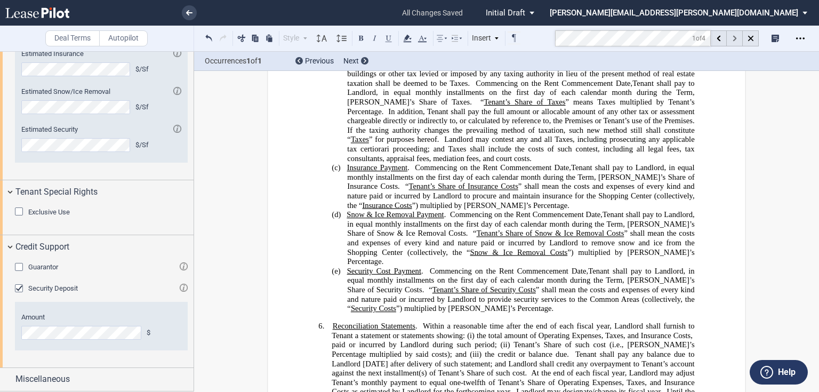
scroll to position [2206, 0]
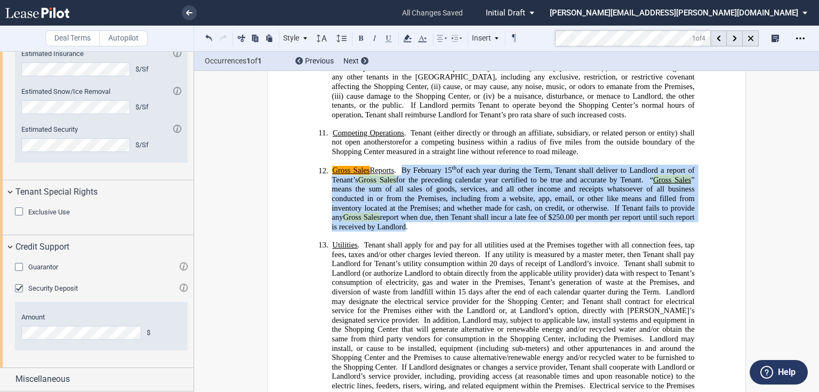
drag, startPoint x: 402, startPoint y: 188, endPoint x: 396, endPoint y: 241, distance: 53.1
click at [396, 231] on span "Gross Sales Reports . By [DATE] of each year during the Term, Tenant shall deli…" at bounding box center [514, 198] width 365 height 65
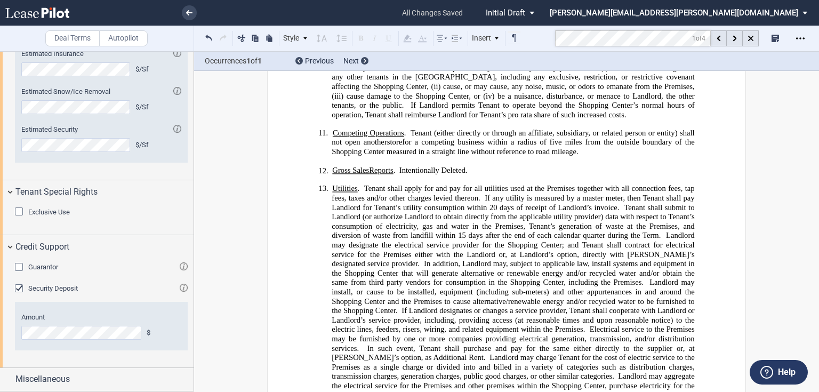
click at [478, 29] on md-toolbar "Deal Terms Autopilot Style 1. Section (a) Subsection (1) Subsection 1 (i) Subse…" at bounding box center [409, 39] width 819 height 26
drag, startPoint x: 399, startPoint y: 188, endPoint x: 464, endPoint y: 191, distance: 65.7
click at [464, 175] on span "Gross Sales Reports . Intentionally Deleted ." at bounding box center [399, 170] width 135 height 9
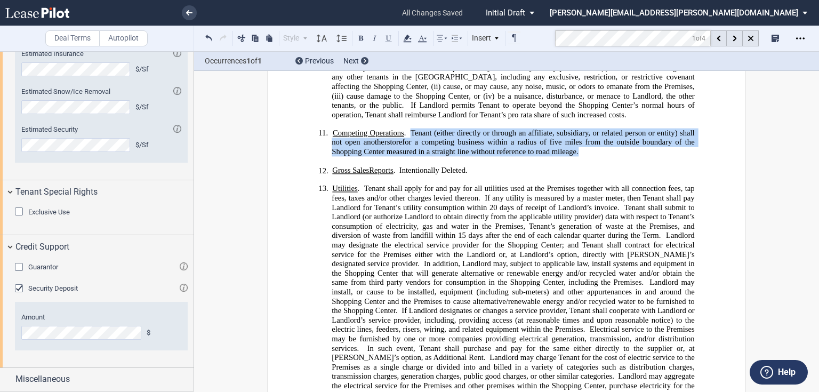
drag, startPoint x: 409, startPoint y: 150, endPoint x: 573, endPoint y: 170, distance: 165.3
click at [573, 156] on p "11. Competing Operations . Tenant (either directly or through an affiliate, sub…" at bounding box center [513, 142] width 362 height 28
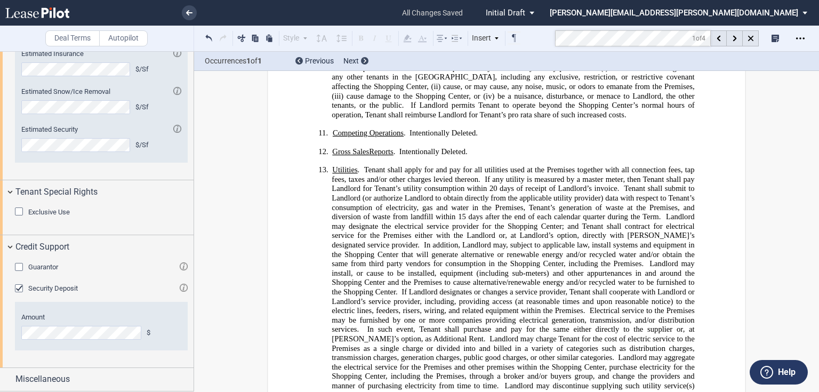
click at [546, 38] on md-toolbar "Deal Terms Autopilot Style 1. Section (a) Subsection (1) Subsection 1 (i) Subse…" at bounding box center [409, 39] width 819 height 26
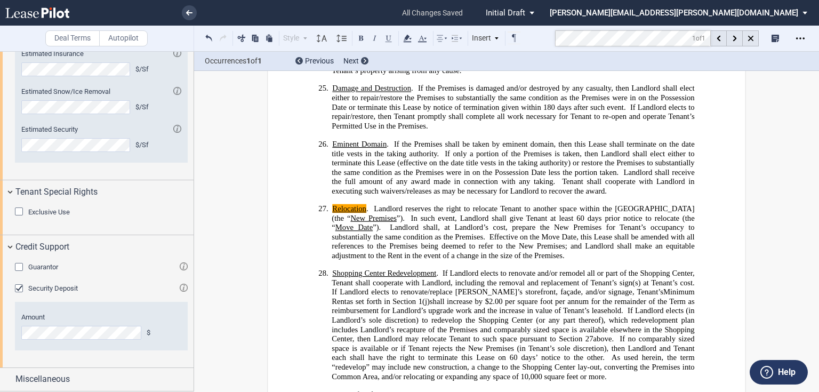
scroll to position [4388, 0]
click at [531, 213] on span "In such event, Landlord shall give Tenant at least 60" at bounding box center [497, 217] width 173 height 9
click at [548, 26] on md-toolbar "Deal Terms Autopilot Style 1. Section (a) Subsection (1) Subsection 1 (i) Subse…" at bounding box center [409, 39] width 819 height 26
click at [750, 38] on use at bounding box center [750, 38] width 5 height 5
click at [753, 40] on icon at bounding box center [754, 38] width 9 height 9
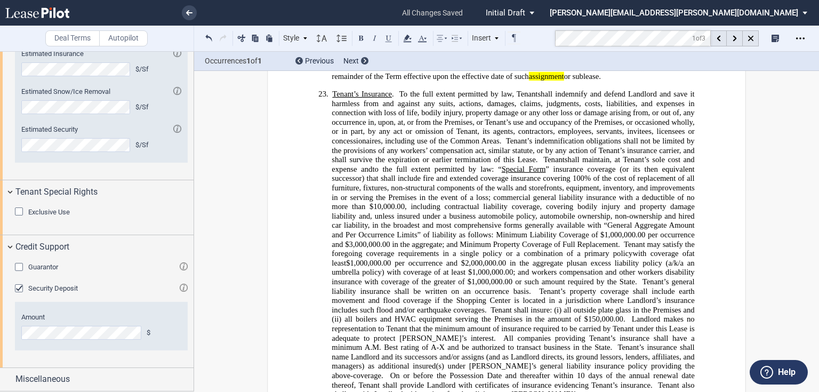
scroll to position [3755, 0]
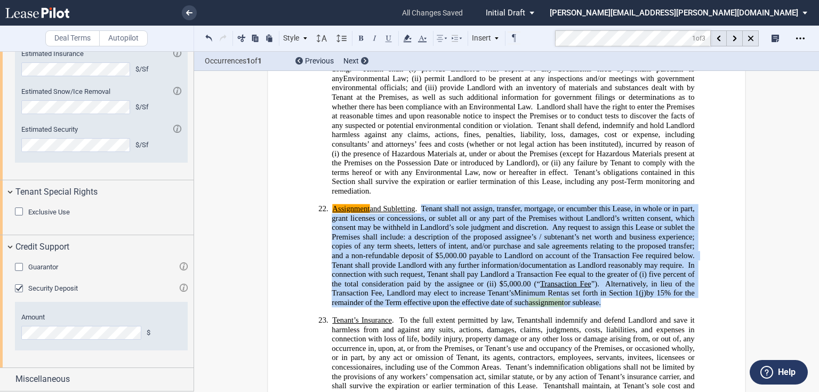
drag, startPoint x: 425, startPoint y: 187, endPoint x: 648, endPoint y: 280, distance: 242.2
click at [648, 280] on p "22. Assignment and Subletting . Tenant shall not assign, transfer, mortgage, or…" at bounding box center [513, 255] width 362 height 103
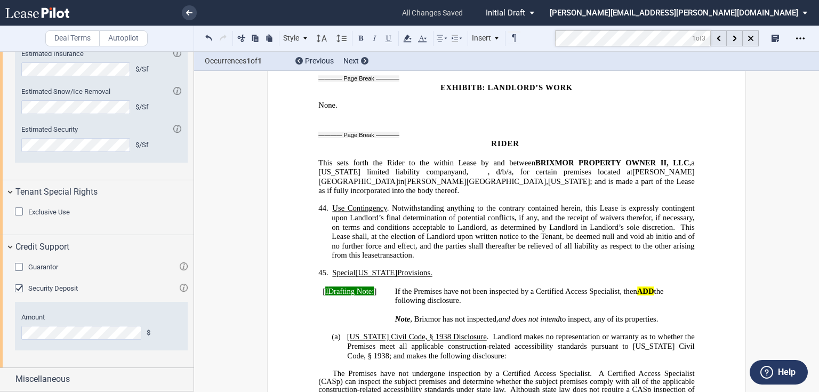
scroll to position [7321, 0]
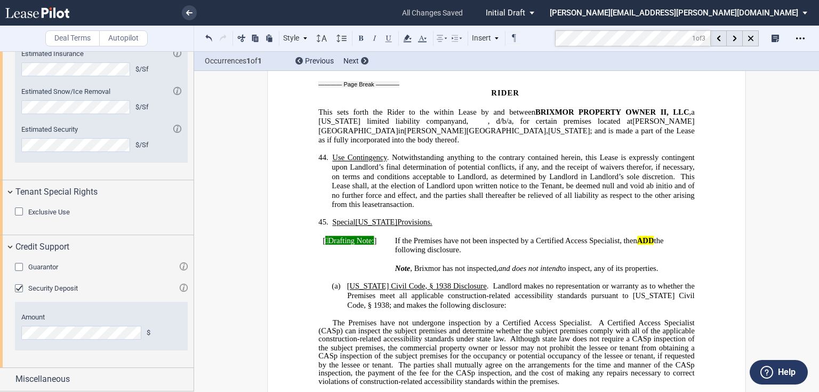
click at [414, 236] on span "If the Premises have not been inspected by a Certified Access Specialist, then" at bounding box center [516, 240] width 242 height 9
drag, startPoint x: 317, startPoint y: 181, endPoint x: 680, endPoint y: 214, distance: 363.9
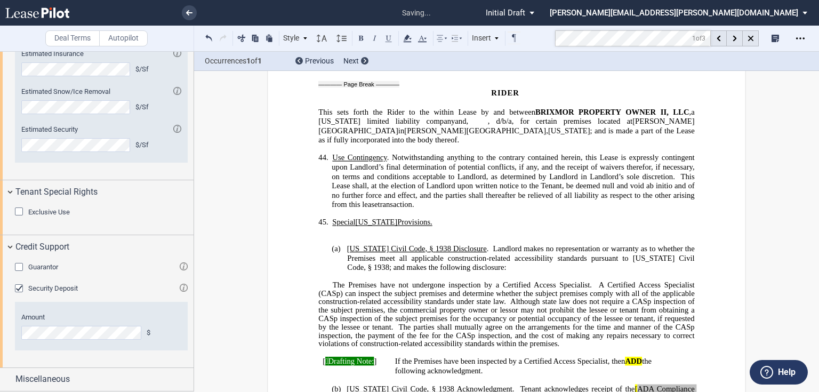
click at [369, 236] on p "﻿" at bounding box center [506, 240] width 376 height 9
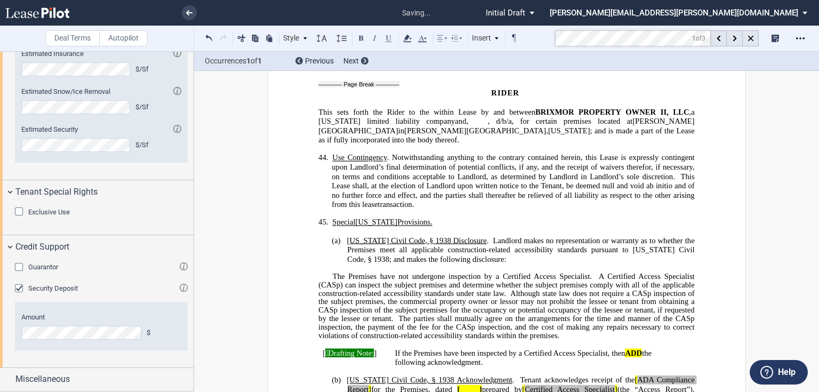
click at [338, 227] on p "﻿" at bounding box center [506, 231] width 376 height 9
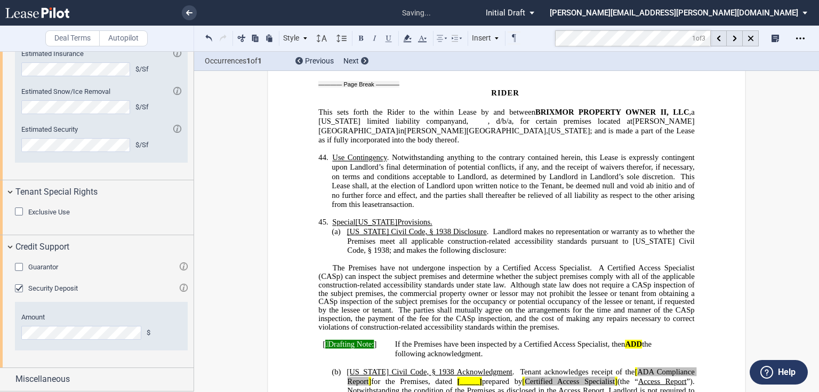
click at [328, 264] on p "The Premises have not undergone inspection by a Certified Access Specialist. A …" at bounding box center [506, 298] width 376 height 68
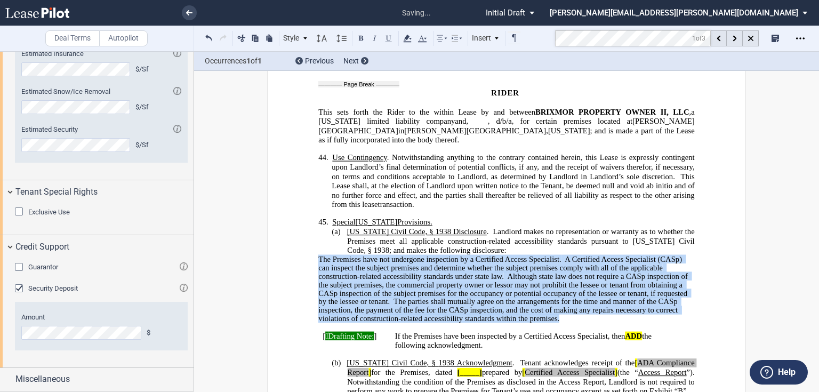
drag, startPoint x: 317, startPoint y: 203, endPoint x: 593, endPoint y: 260, distance: 282.6
click at [593, 260] on p "﻿ The Premises have not undergone inspection by a Certified Access Specialist. …" at bounding box center [506, 289] width 376 height 68
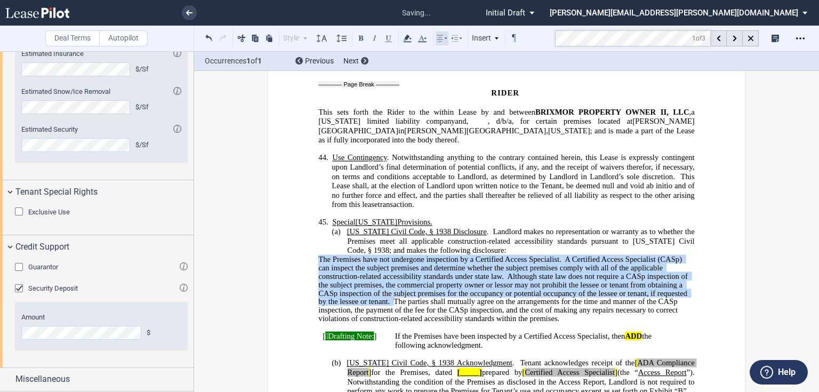
click at [439, 39] on use at bounding box center [442, 38] width 10 height 6
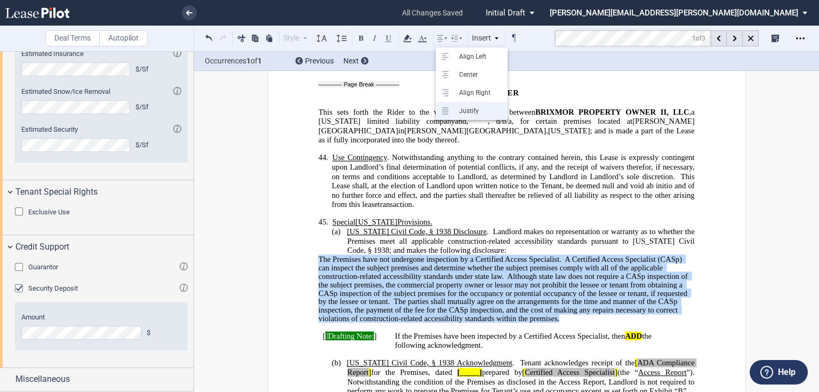
click at [467, 111] on div "Justify" at bounding box center [478, 111] width 49 height 9
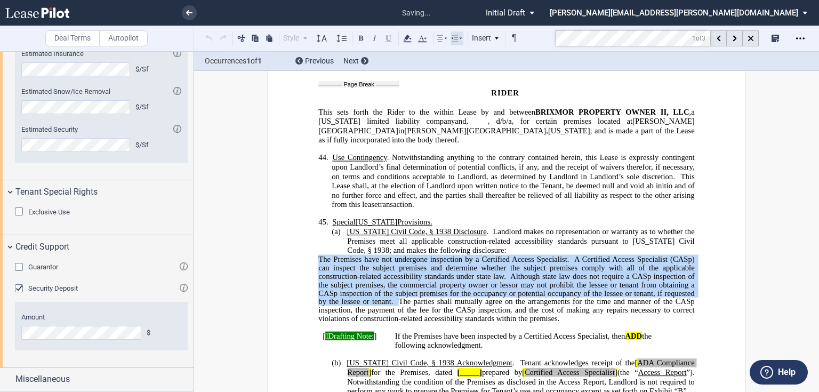
click at [457, 41] on icon at bounding box center [456, 38] width 13 height 13
click at [482, 64] on button at bounding box center [479, 59] width 13 height 13
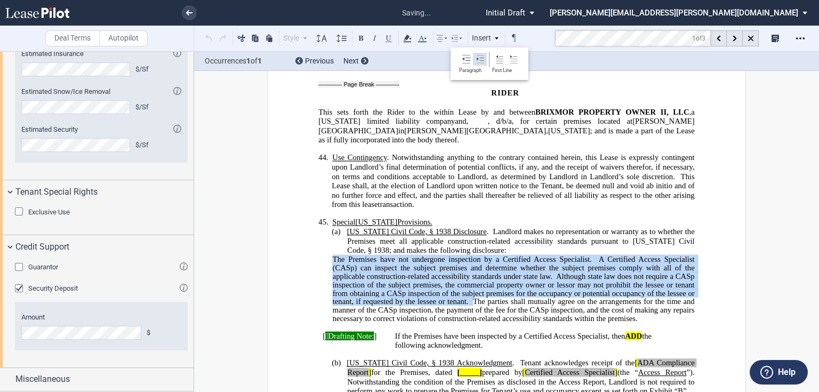
click at [482, 64] on button at bounding box center [479, 59] width 13 height 13
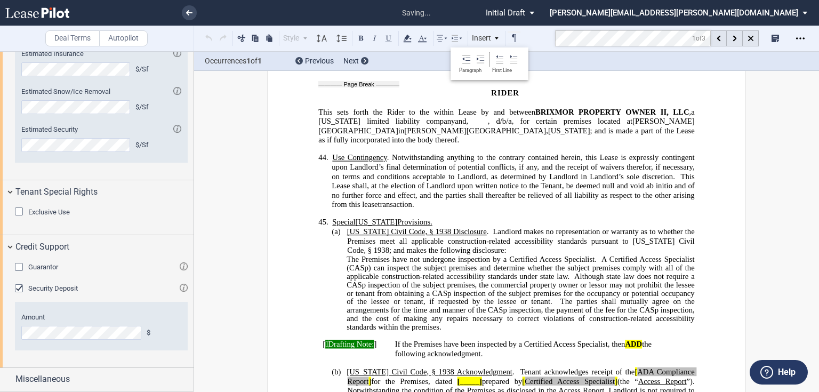
click at [500, 255] on span "A Certified Access Specialist (CASp) can inspect the subject premises and deter…" at bounding box center [521, 268] width 350 height 26
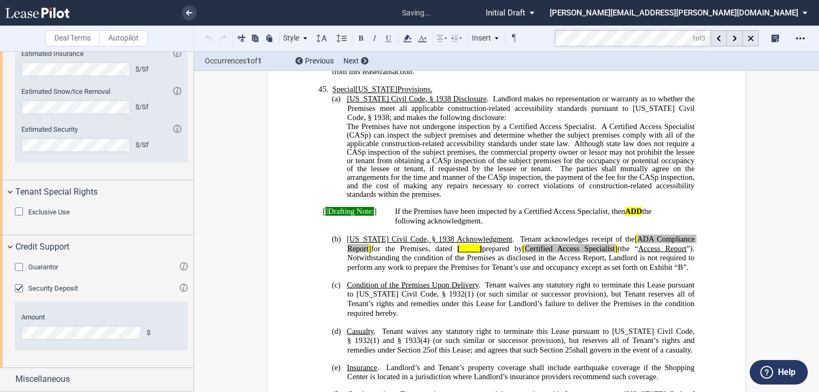
scroll to position [7449, 0]
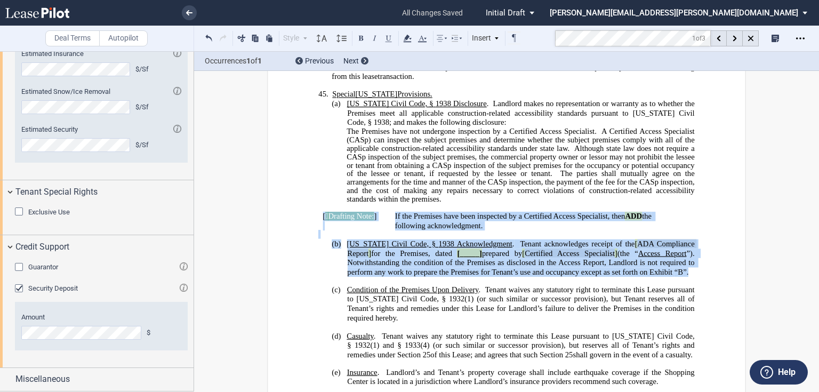
drag, startPoint x: 317, startPoint y: 160, endPoint x: 693, endPoint y: 219, distance: 381.4
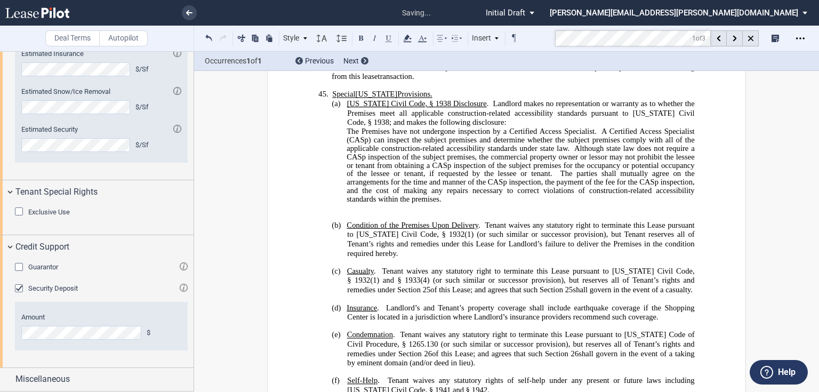
click at [380, 212] on p "﻿" at bounding box center [506, 216] width 376 height 9
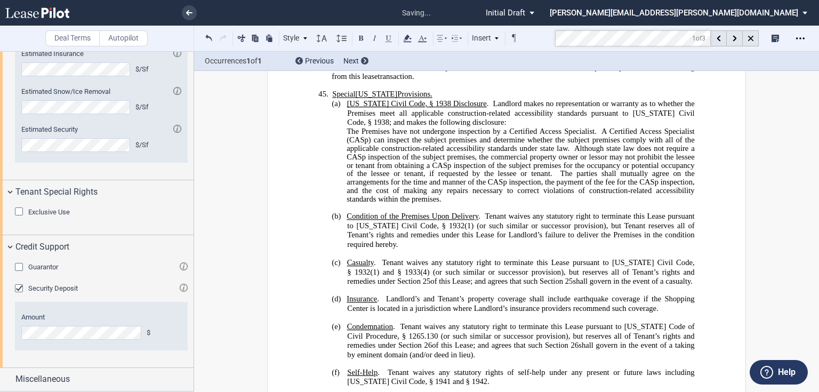
click at [359, 204] on p "﻿" at bounding box center [506, 208] width 376 height 9
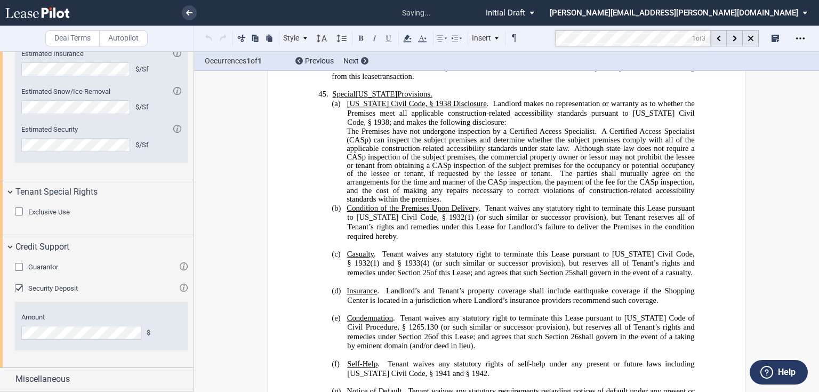
click at [347, 241] on p "﻿" at bounding box center [506, 245] width 376 height 9
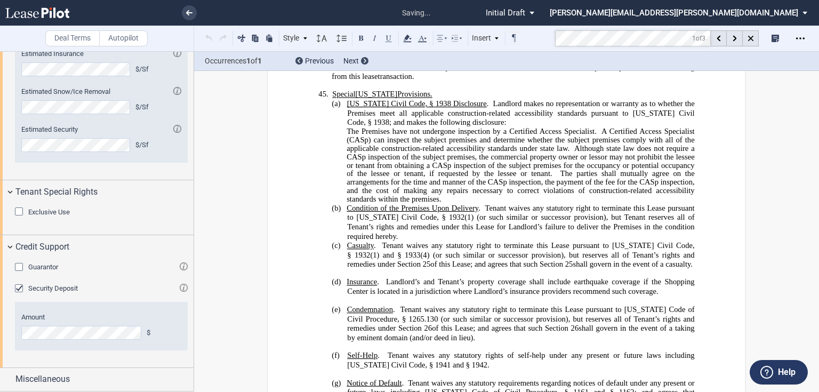
click at [353, 269] on p "﻿" at bounding box center [506, 273] width 376 height 9
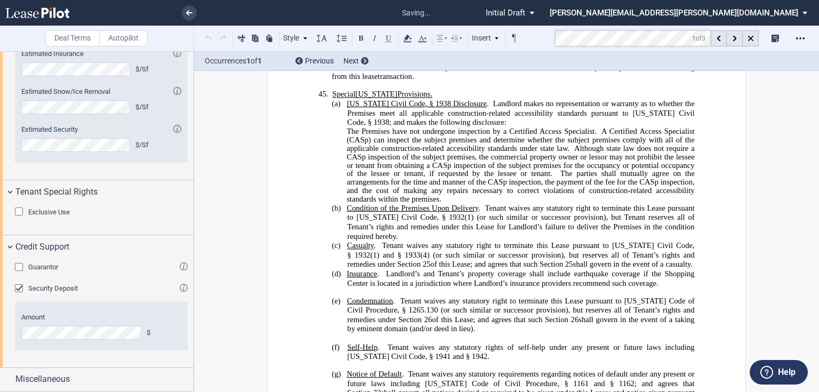
click at [344, 288] on p "﻿" at bounding box center [506, 292] width 376 height 9
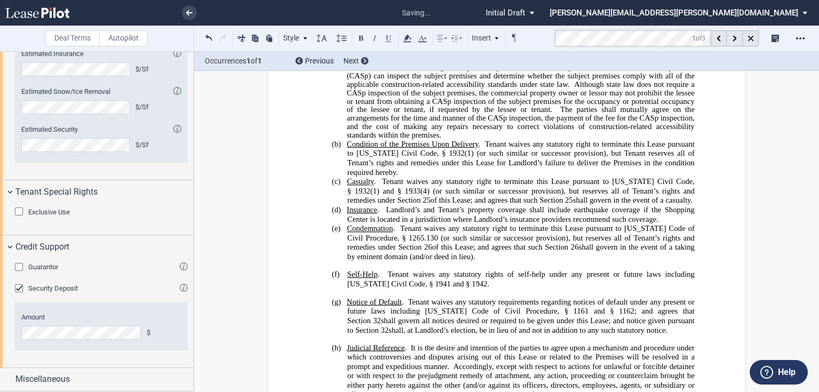
scroll to position [7534, 0]
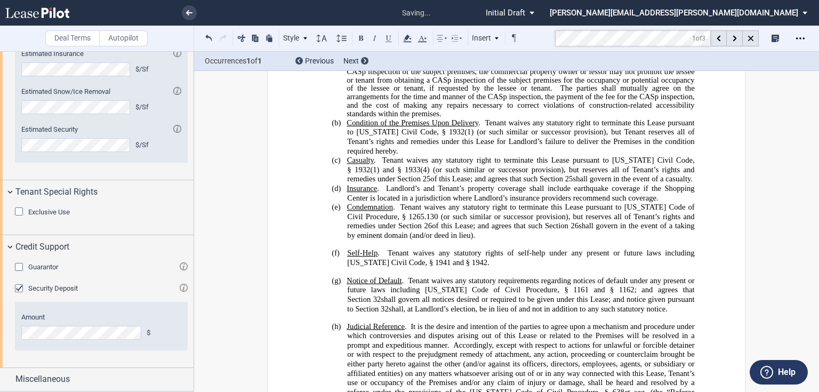
click at [347, 240] on p "﻿" at bounding box center [506, 244] width 376 height 9
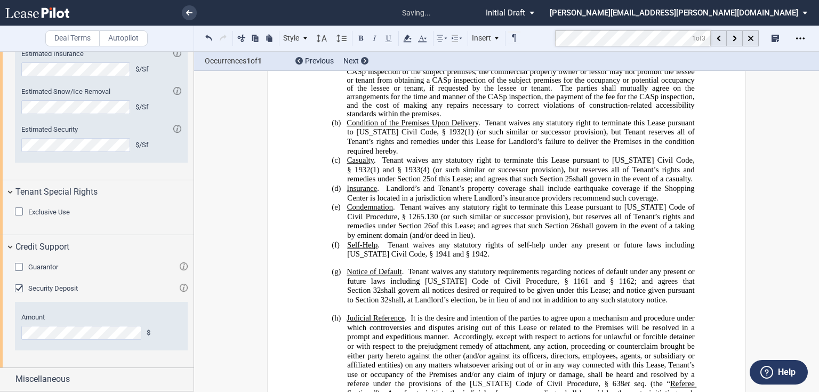
click at [345, 259] on p "﻿" at bounding box center [506, 263] width 376 height 9
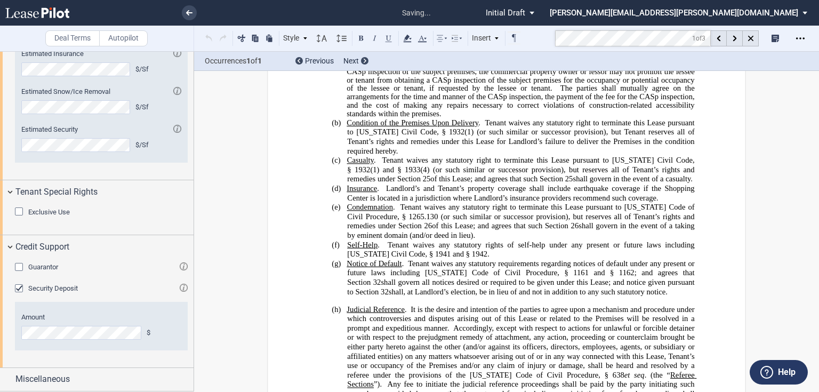
click at [349, 296] on p "﻿" at bounding box center [506, 300] width 376 height 9
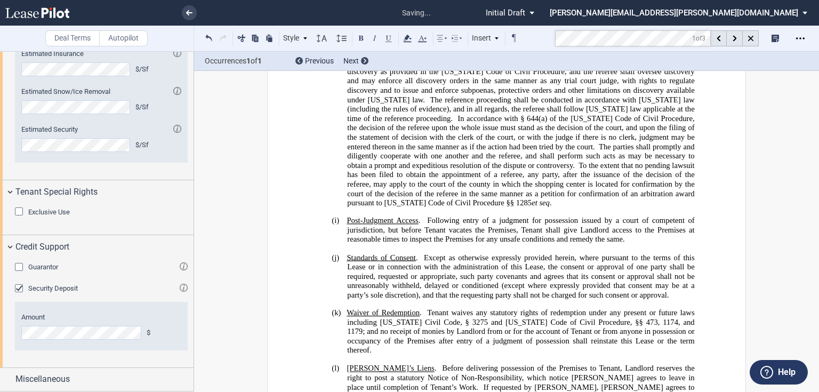
scroll to position [8046, 0]
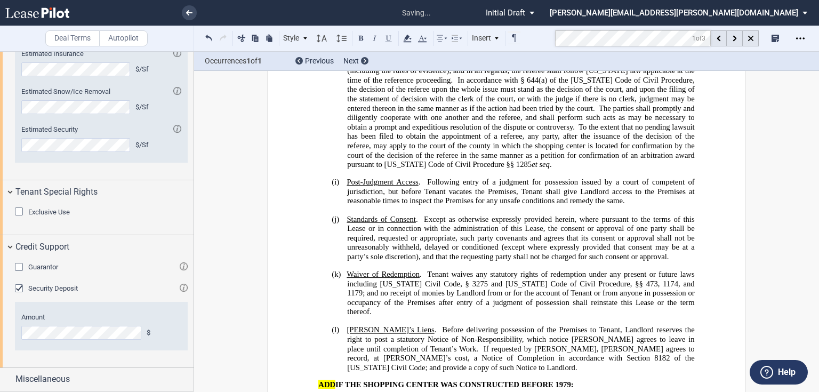
click at [348, 169] on p "﻿" at bounding box center [506, 173] width 376 height 9
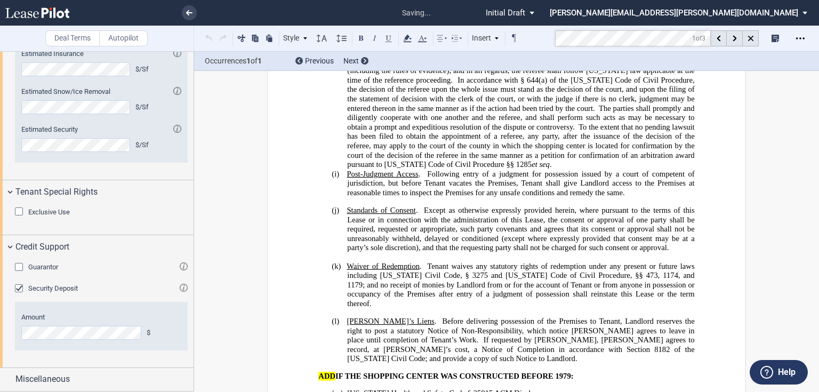
click at [349, 197] on p "﻿" at bounding box center [506, 201] width 376 height 9
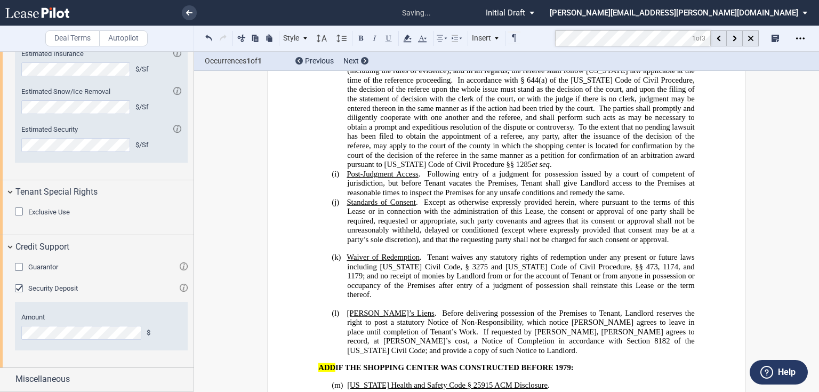
click at [346, 244] on p "﻿" at bounding box center [506, 248] width 376 height 9
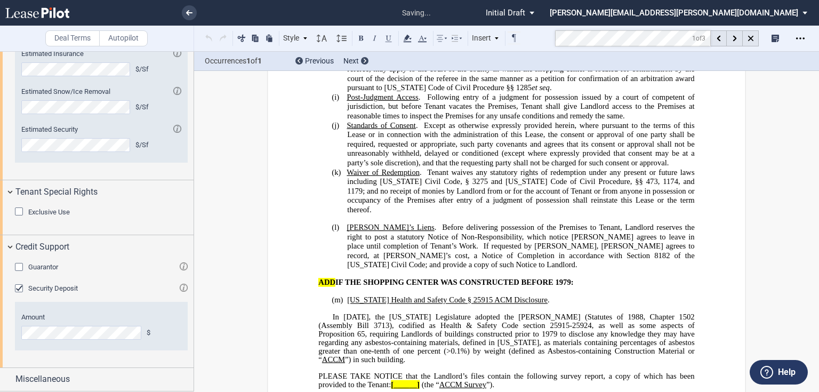
scroll to position [8131, 0]
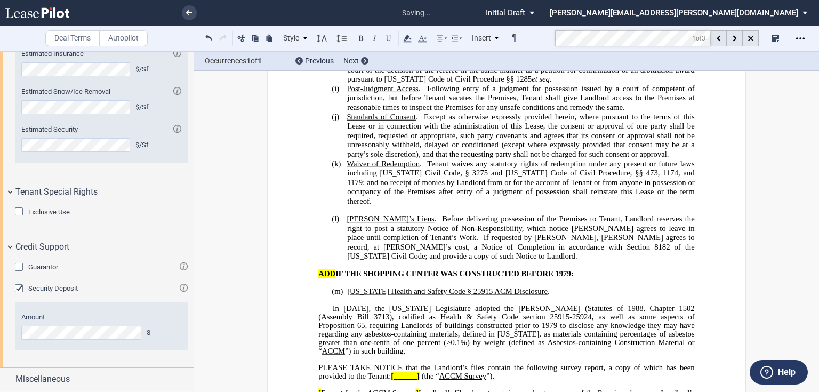
click at [352, 206] on p "﻿" at bounding box center [506, 210] width 376 height 9
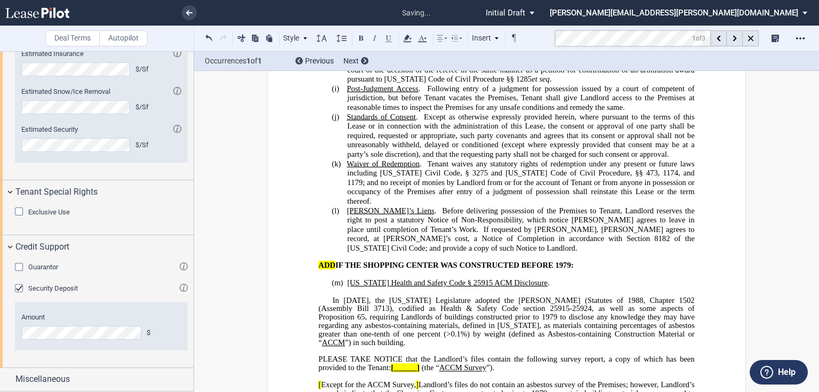
click at [318, 261] on span "ADD" at bounding box center [326, 265] width 17 height 9
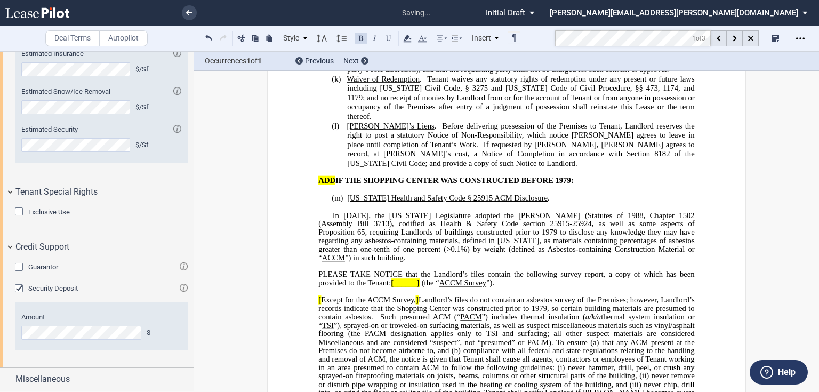
scroll to position [8216, 0]
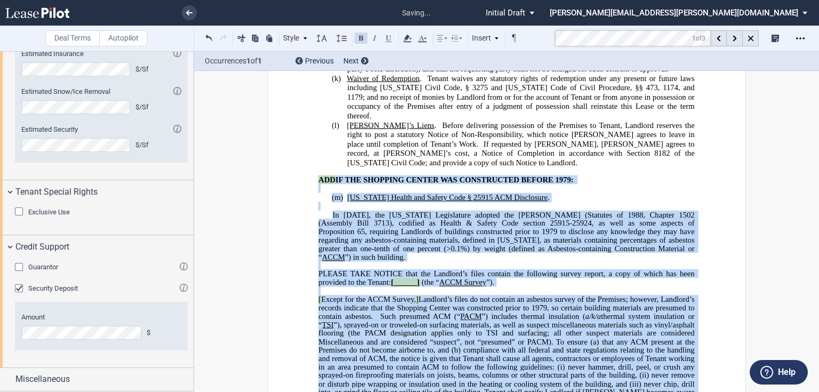
drag, startPoint x: 316, startPoint y: 123, endPoint x: 480, endPoint y: 343, distance: 275.0
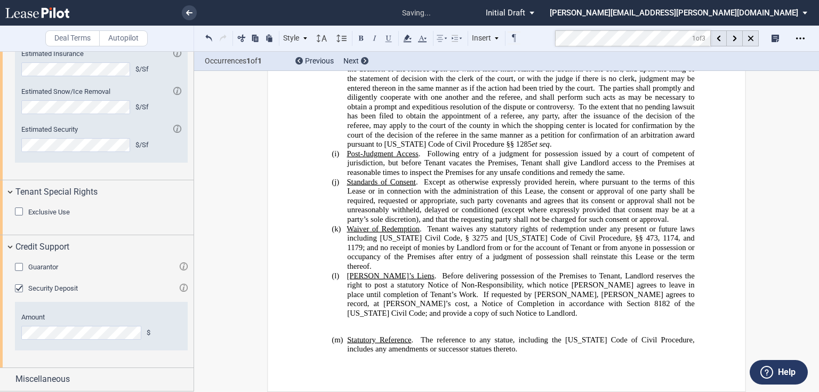
scroll to position [8010, 0]
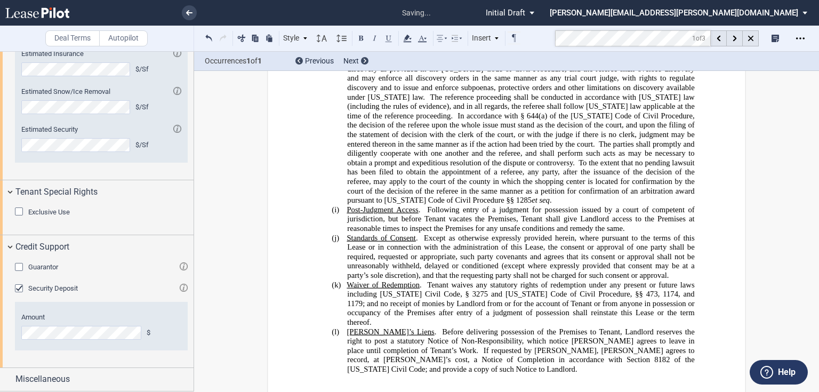
click at [370, 374] on p "﻿" at bounding box center [506, 378] width 376 height 9
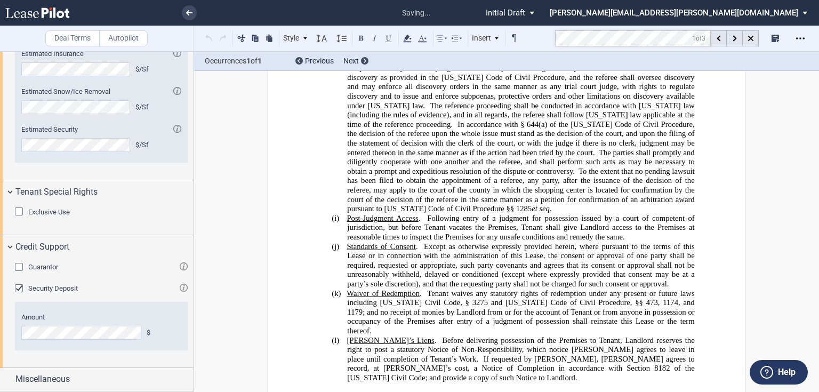
click at [353, 382] on p "﻿" at bounding box center [506, 386] width 376 height 9
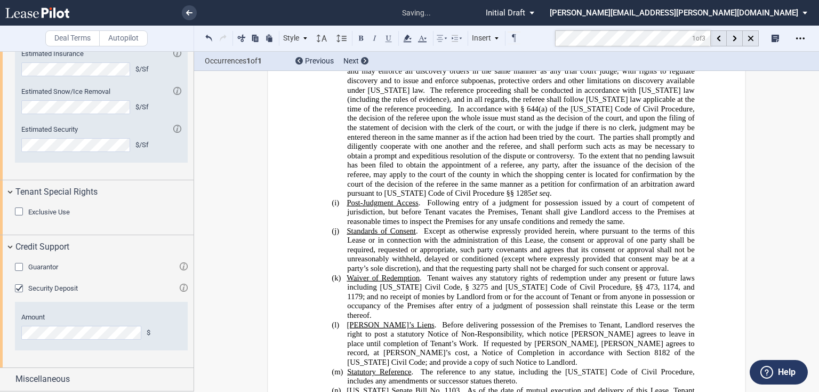
scroll to position [8030, 0]
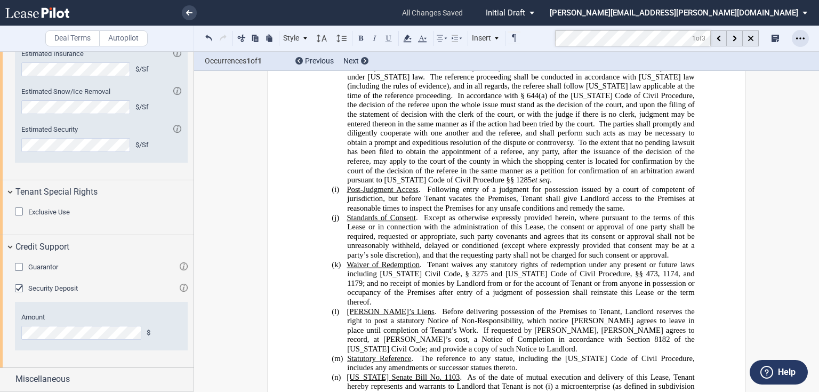
click at [801, 37] on icon "Open Lease options menu" at bounding box center [800, 38] width 9 height 9
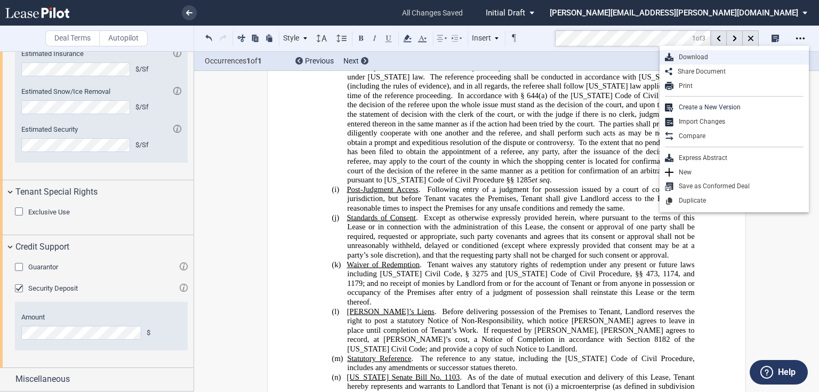
click at [699, 52] on div "Download" at bounding box center [733, 57] width 149 height 14
